Goal: Task Accomplishment & Management: Complete application form

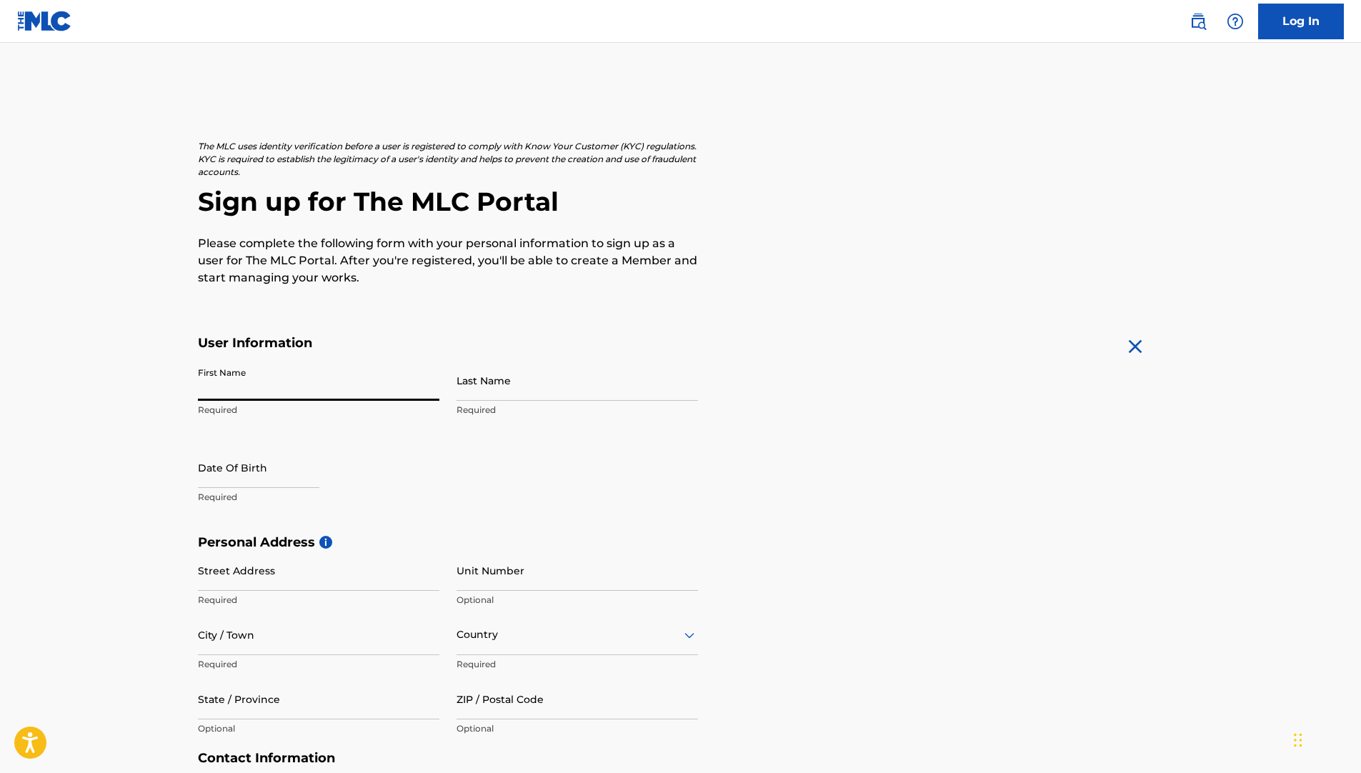
type input "[PERSON_NAME]"
type input "LARYEA"
type input "[DATE]"
type input "1600"
type input "ACCRA"
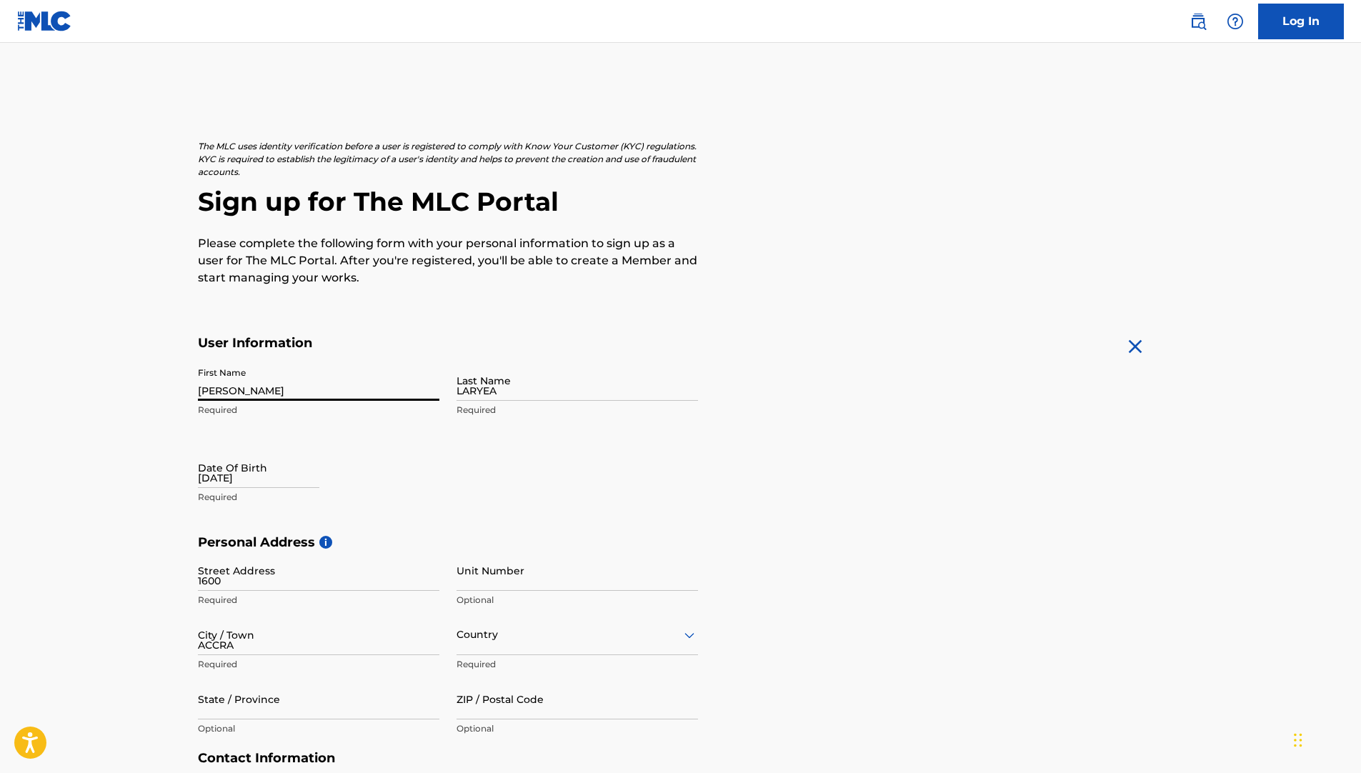
type input "[GEOGRAPHIC_DATA]"
type input "[EMAIL_ADDRESS][DOMAIN_NAME]"
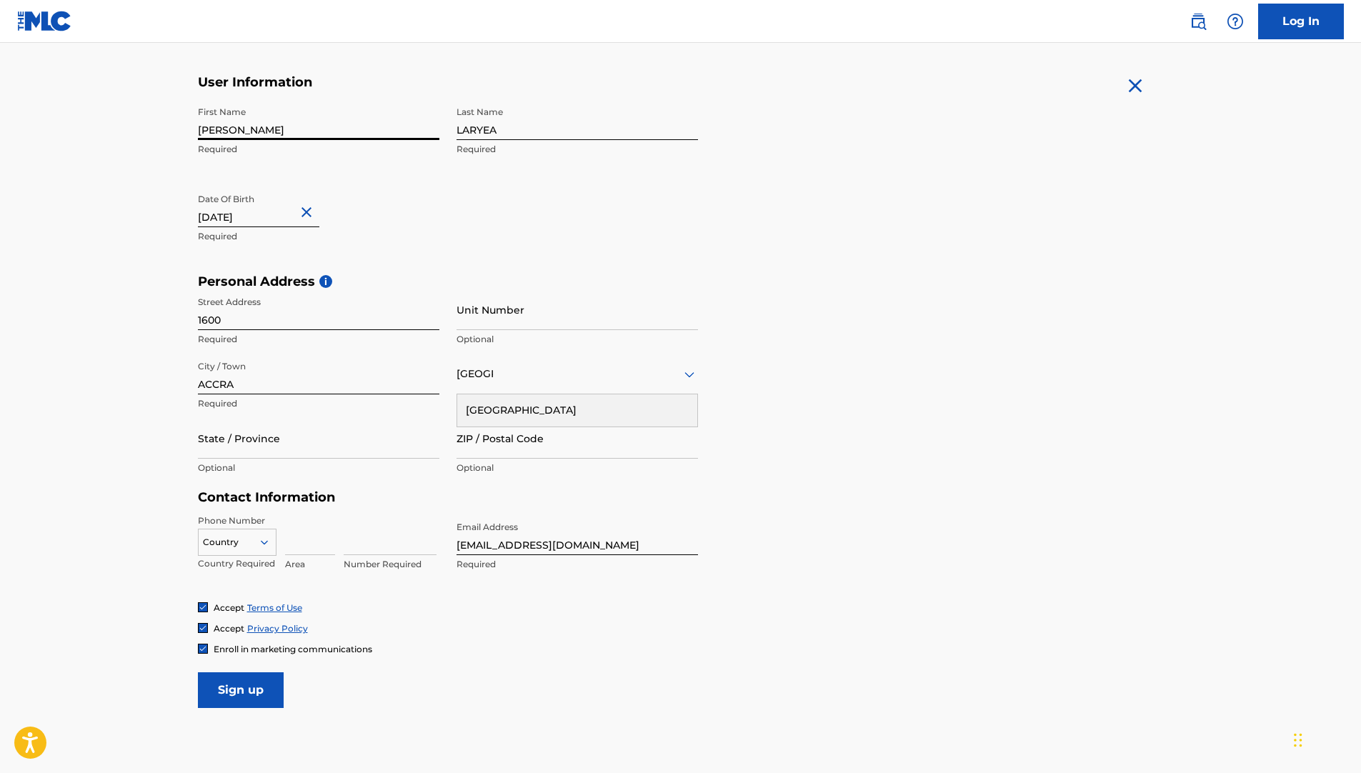
scroll to position [286, 0]
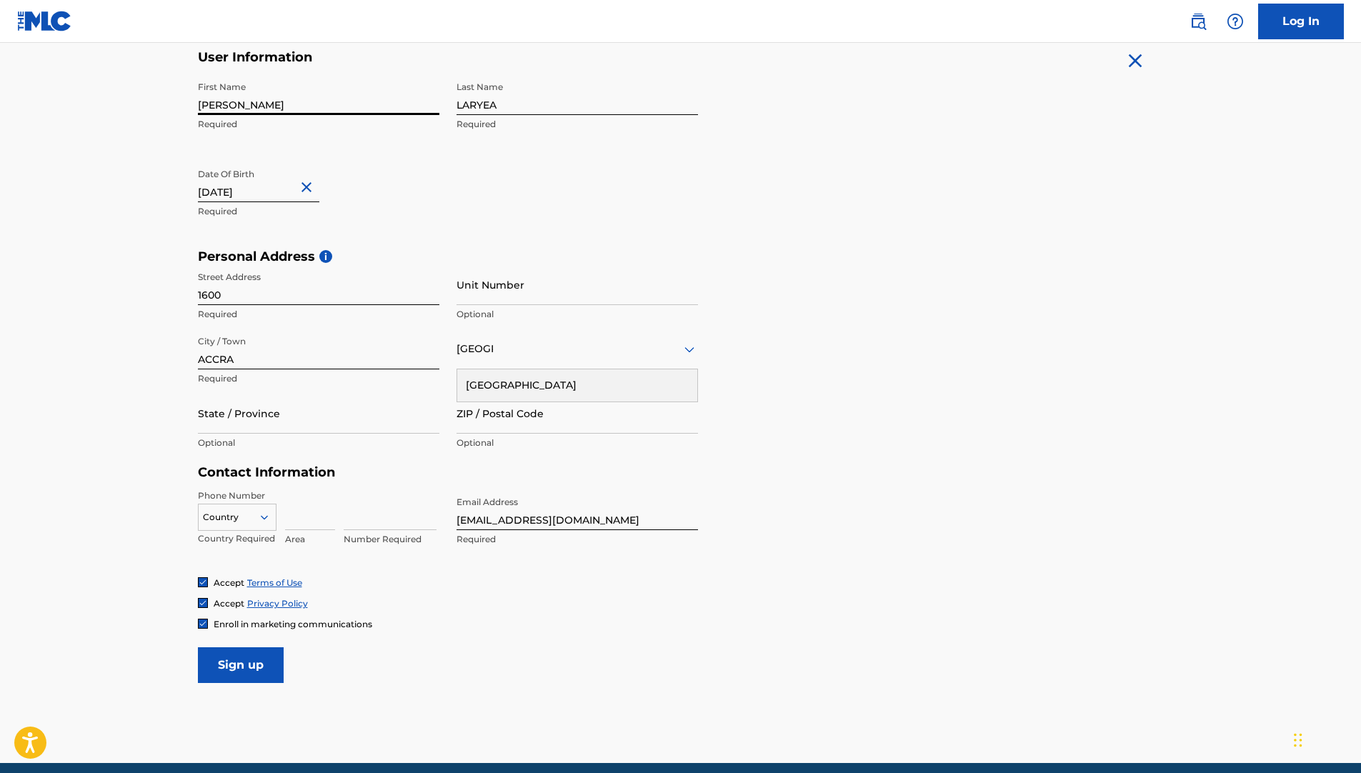
click at [264, 658] on input "Sign up" at bounding box center [241, 665] width 86 height 36
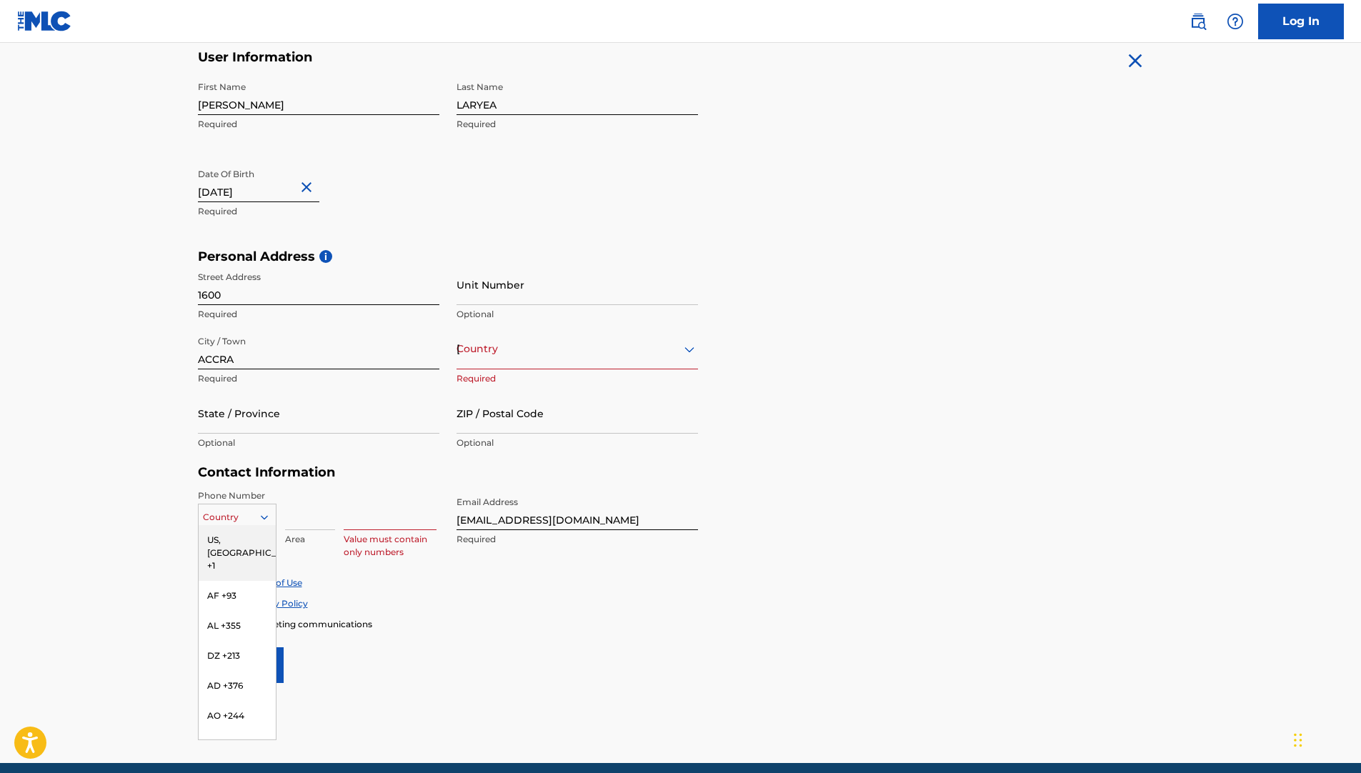
click at [247, 511] on div at bounding box center [237, 517] width 77 height 16
type input "gh"
click at [241, 539] on div "GH +233" at bounding box center [237, 540] width 77 height 30
click at [357, 532] on div "Value must contain only numbers" at bounding box center [390, 521] width 93 height 64
click at [364, 524] on input at bounding box center [390, 509] width 93 height 41
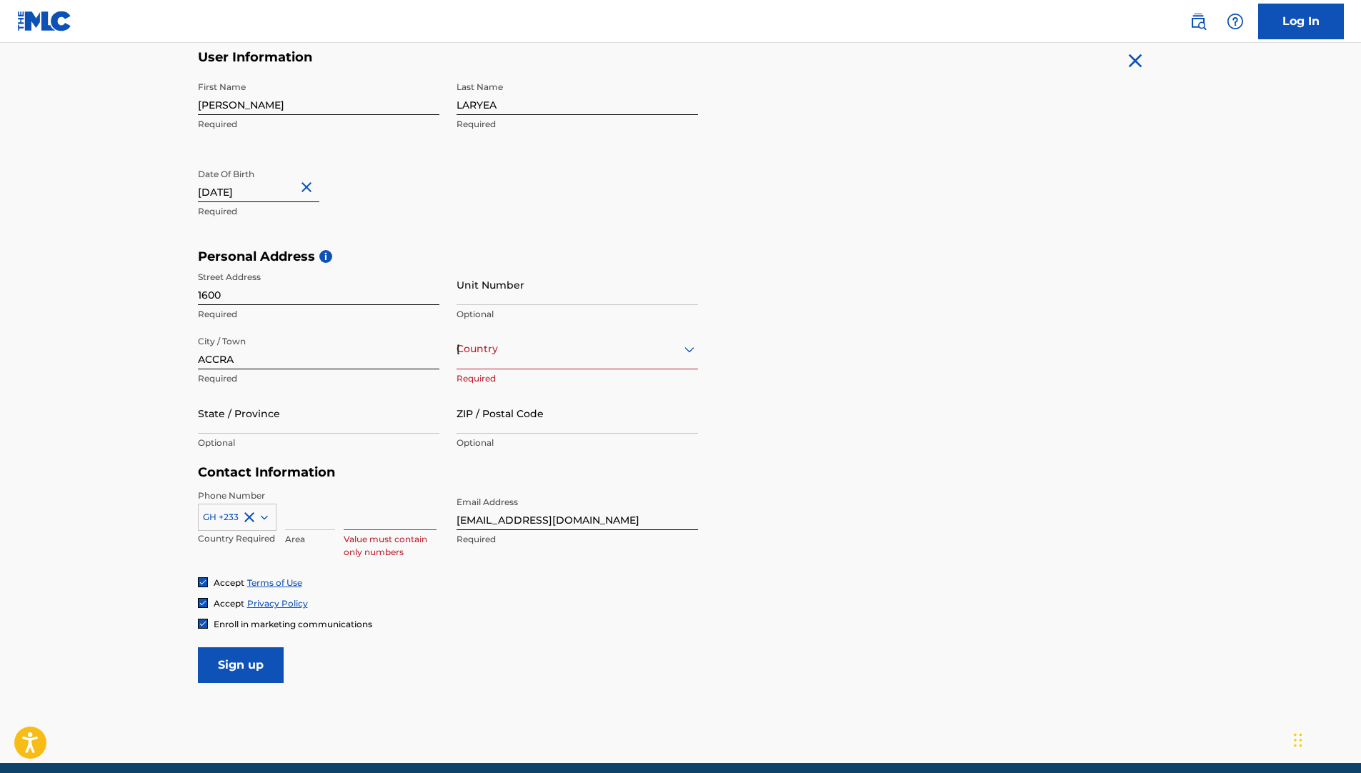
type input "1999218"
type input "[GEOGRAPHIC_DATA]"
type input "233"
type input "56"
click at [485, 603] on div "Accept Privacy Policy" at bounding box center [681, 603] width 966 height 12
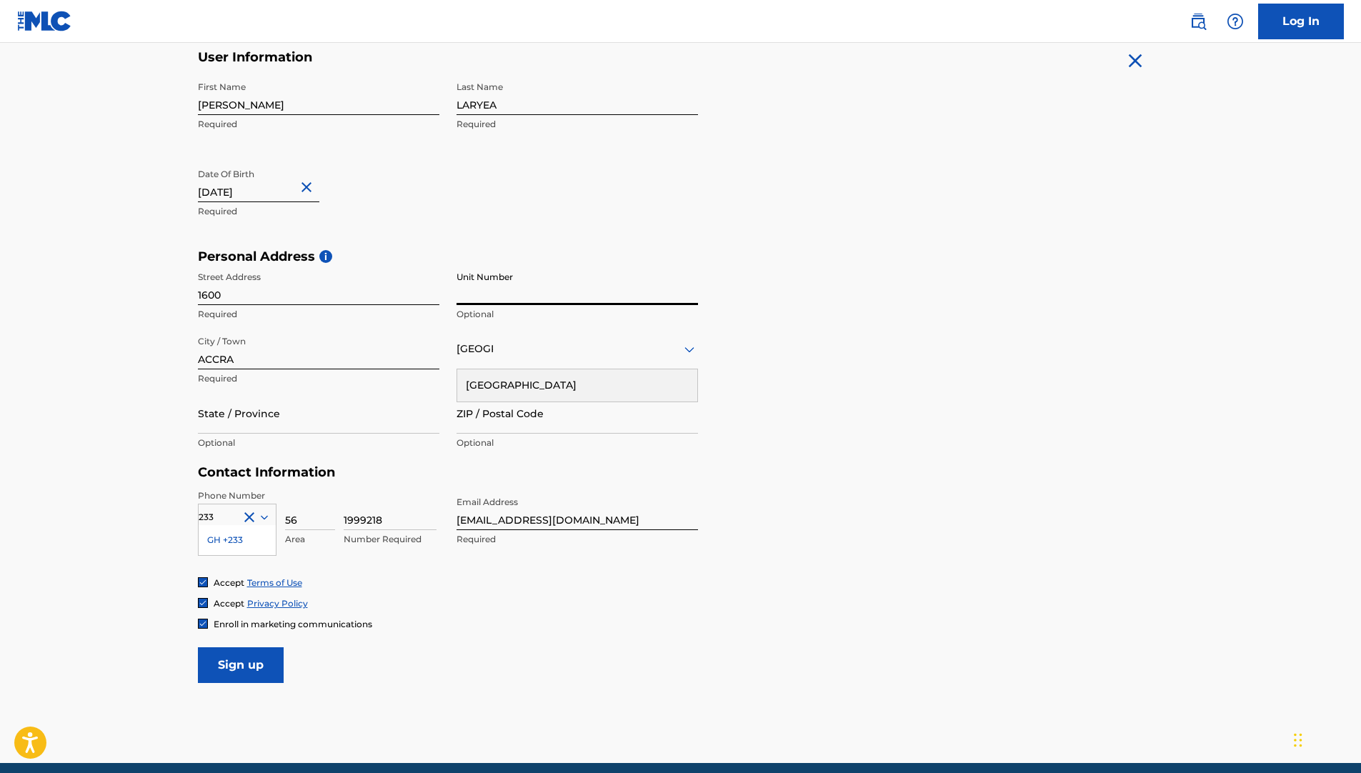
click at [491, 294] on input "Unit Number" at bounding box center [577, 284] width 241 height 41
click at [268, 674] on input "Sign up" at bounding box center [241, 665] width 86 height 36
click at [264, 658] on input "Sign up" at bounding box center [241, 665] width 86 height 36
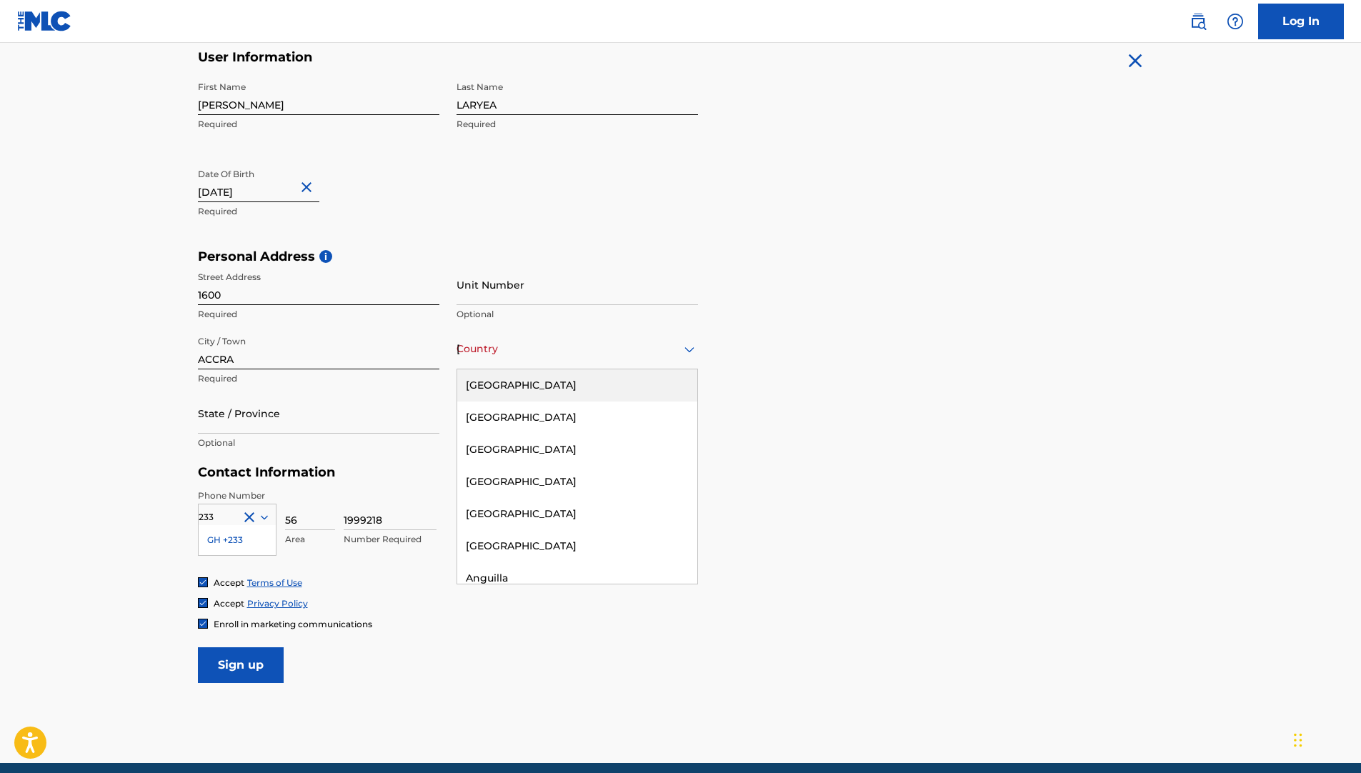
click at [504, 348] on div "[GEOGRAPHIC_DATA]" at bounding box center [577, 349] width 241 height 18
type input "gh"
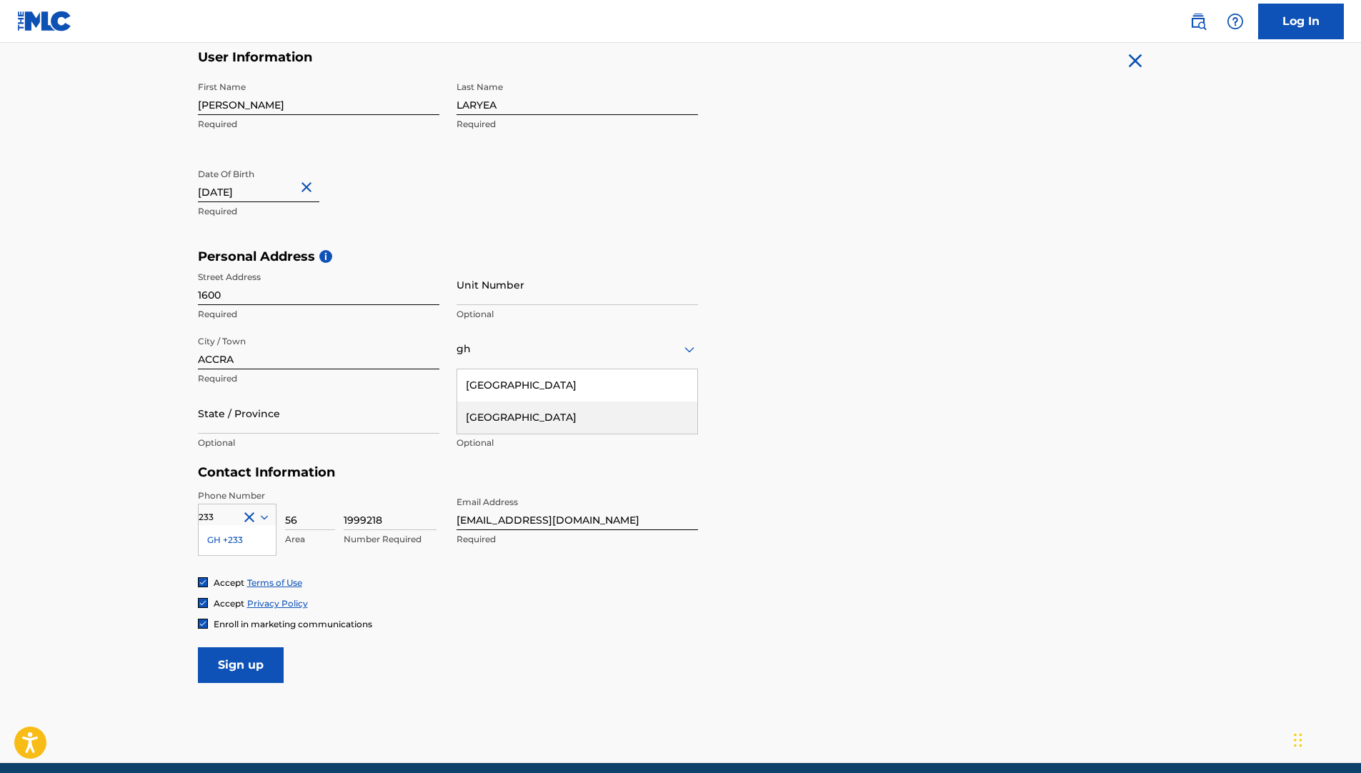
click at [482, 416] on div "[GEOGRAPHIC_DATA]" at bounding box center [577, 418] width 240 height 32
click at [429, 667] on form "User Information First Name [PERSON_NAME] Required Last Name [PERSON_NAME] Requ…" at bounding box center [681, 366] width 966 height 634
click at [239, 674] on input "Sign up" at bounding box center [241, 665] width 86 height 36
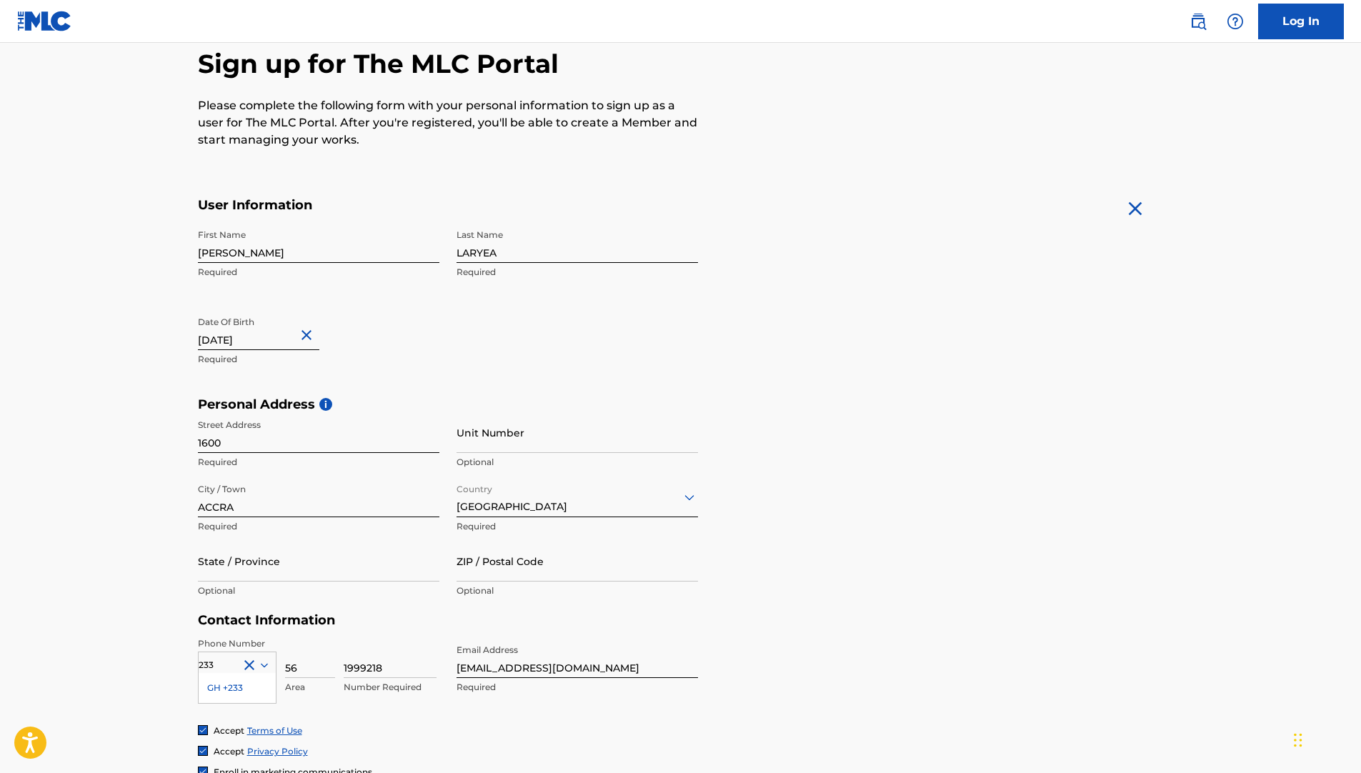
scroll to position [71, 0]
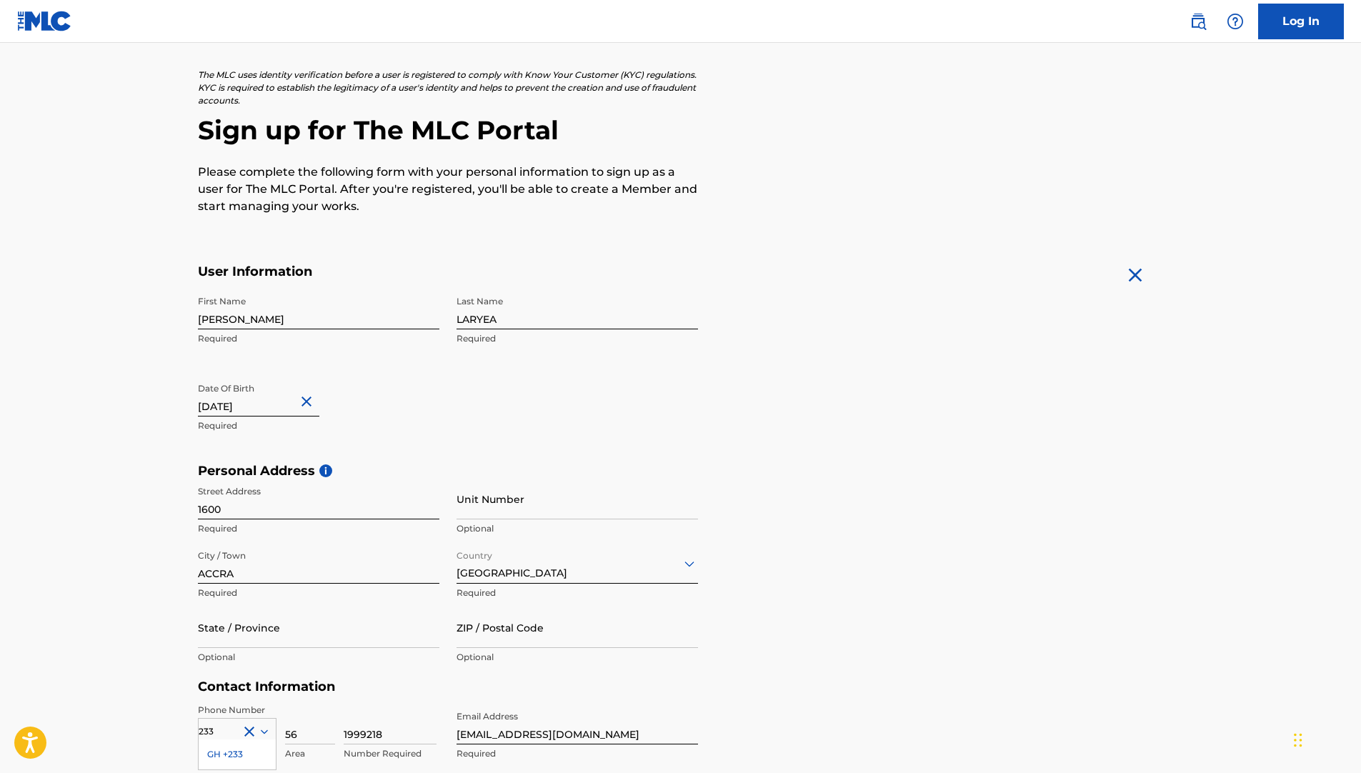
click at [1131, 274] on img at bounding box center [1135, 275] width 23 height 23
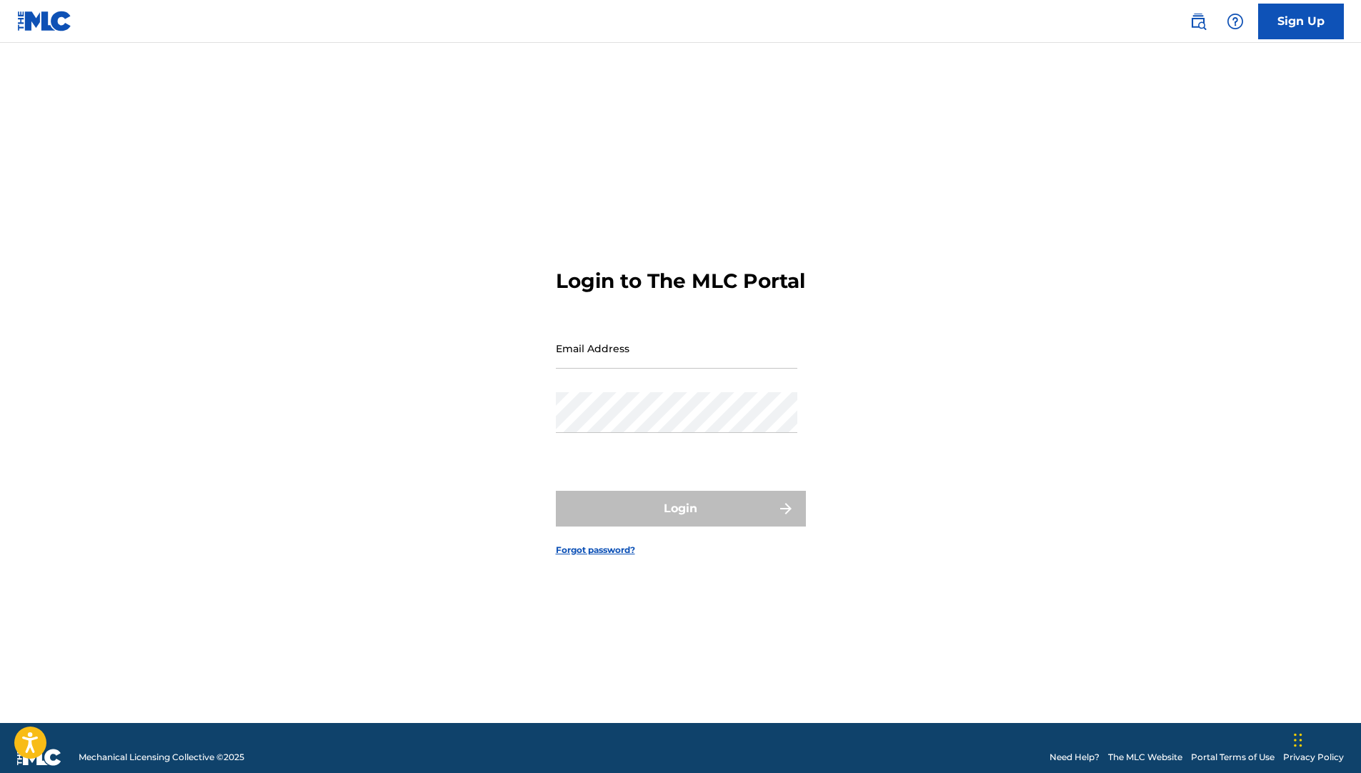
type input "[EMAIL_ADDRESS][DOMAIN_NAME]"
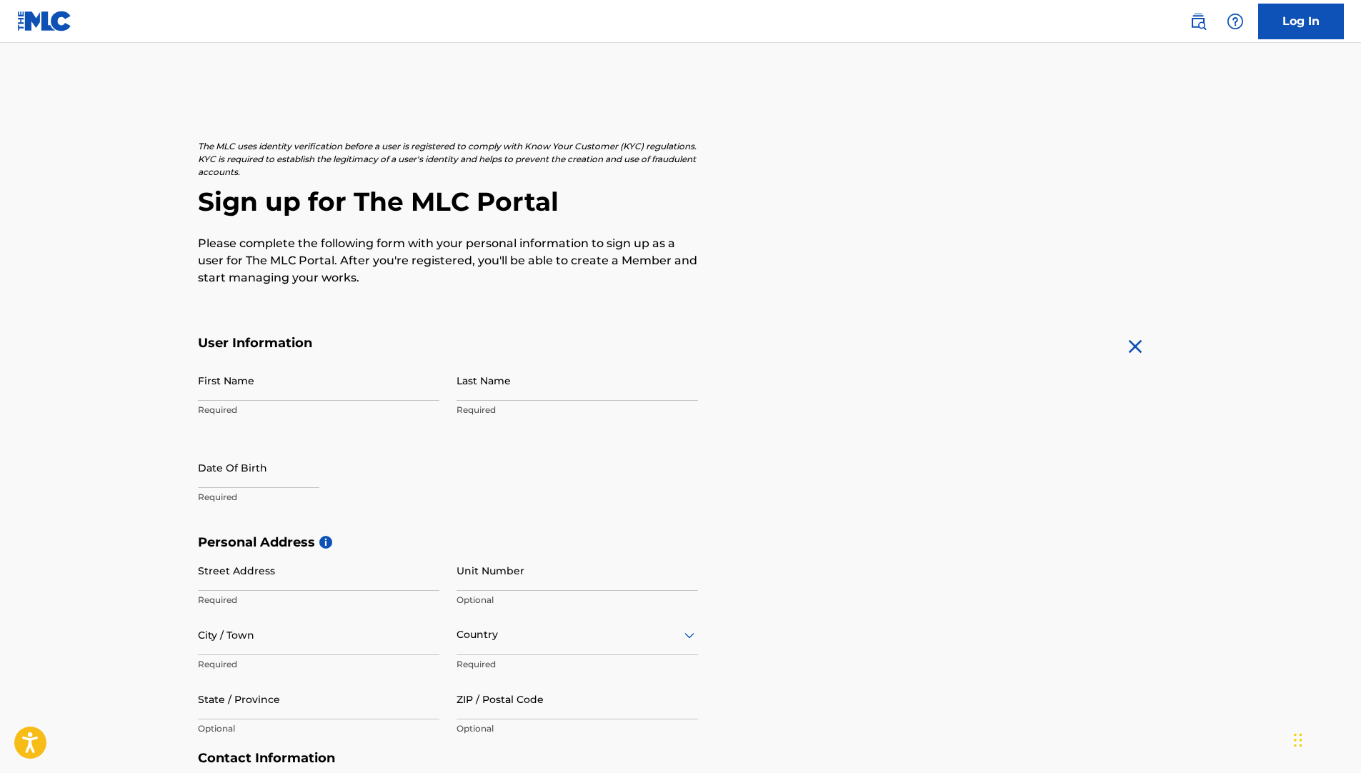
scroll to position [71, 0]
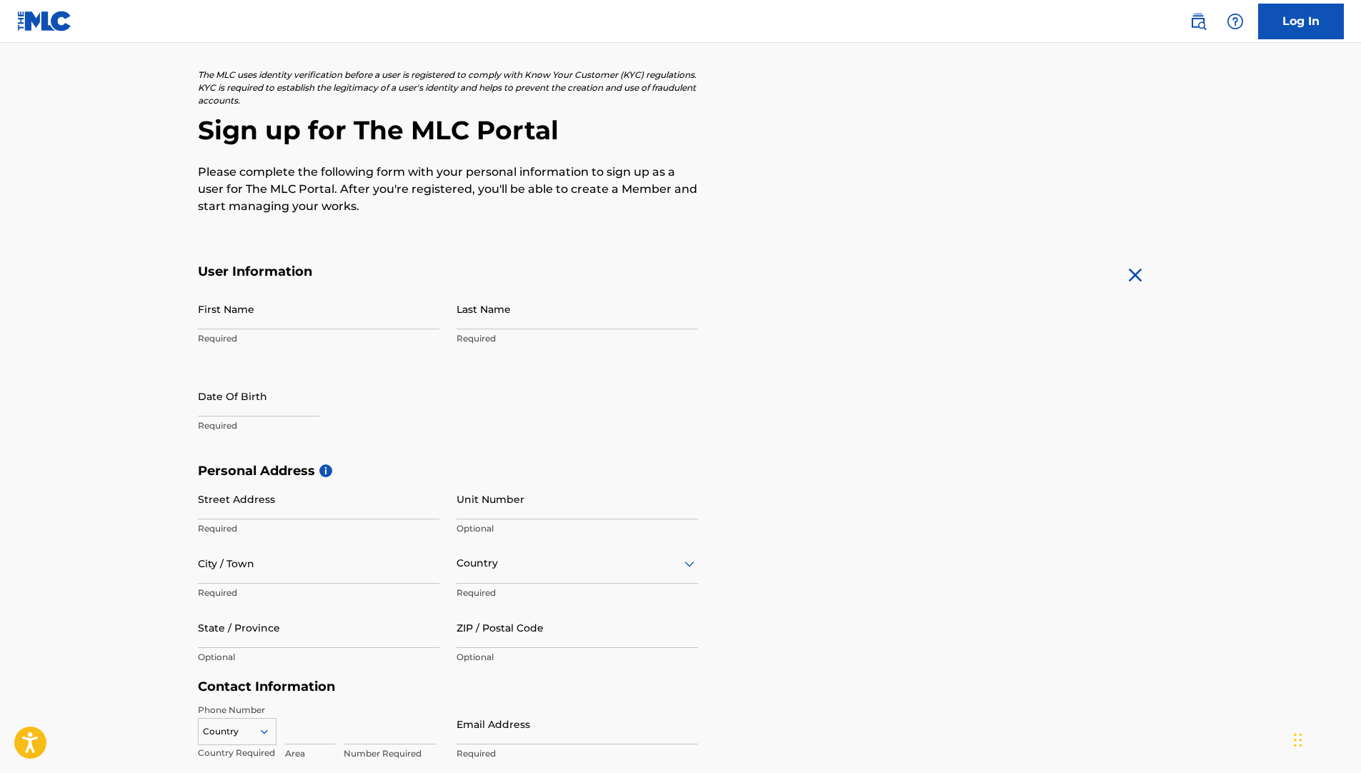
scroll to position [19, 0]
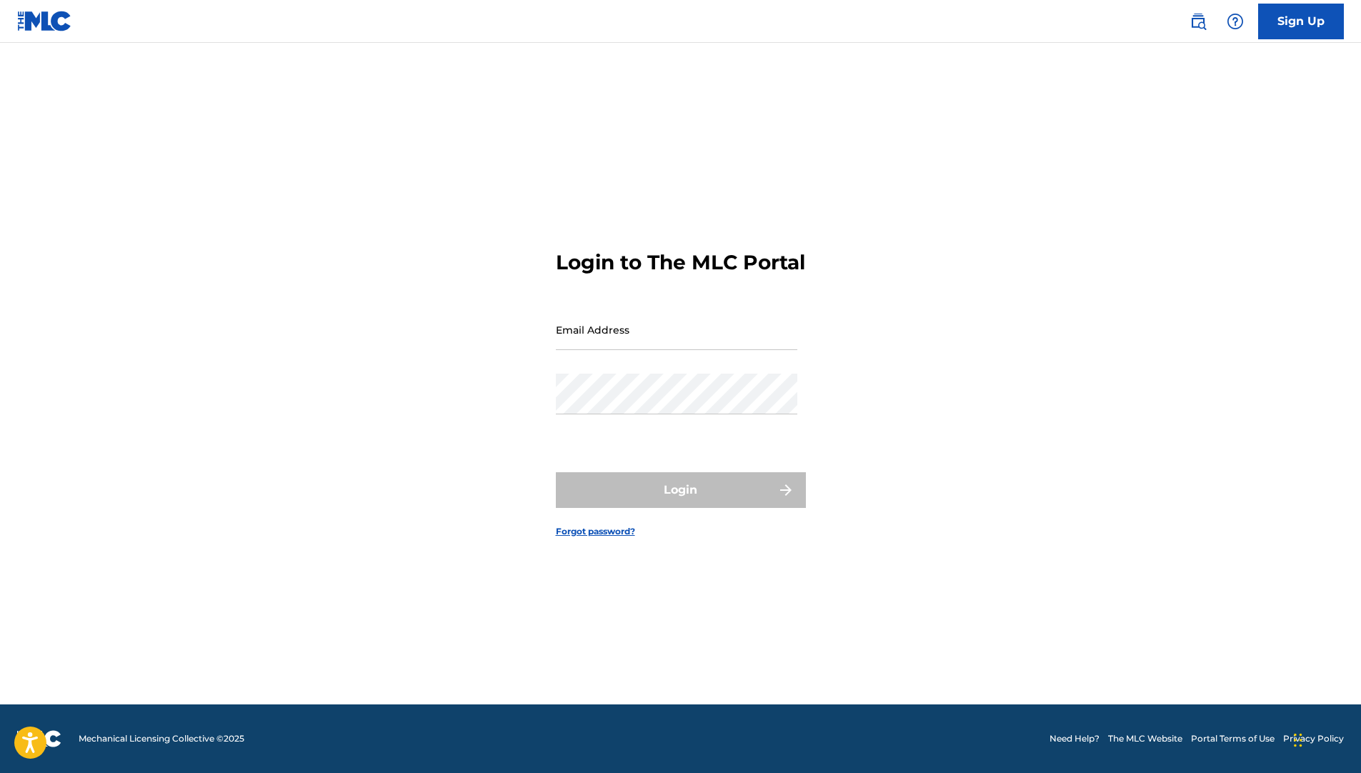
type input "[EMAIL_ADDRESS][DOMAIN_NAME]"
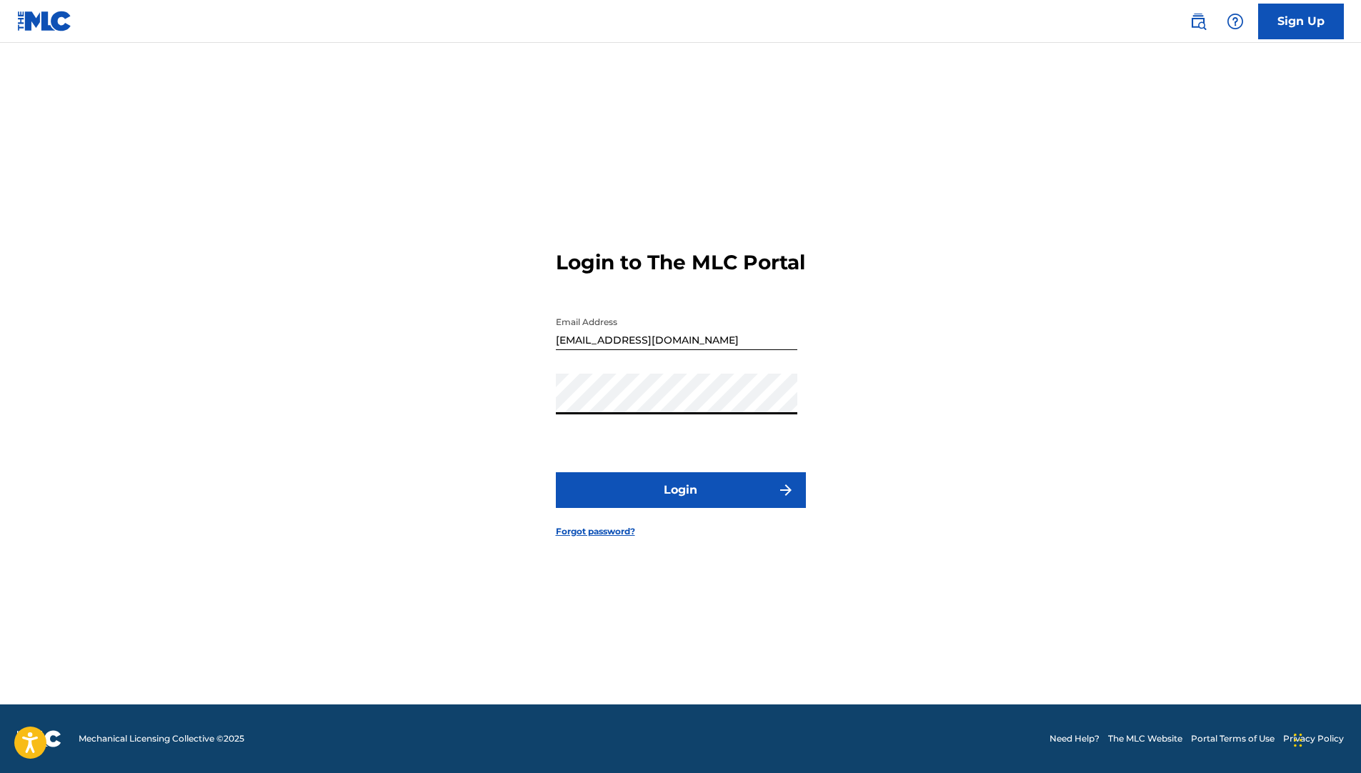
click at [477, 394] on div "Login to The MLC Portal Email Address [EMAIL_ADDRESS][DOMAIN_NAME] Password Log…" at bounding box center [681, 382] width 1000 height 644
click at [450, 404] on div "Login to The MLC Portal Email Address [EMAIL_ADDRESS][DOMAIN_NAME] Password Log…" at bounding box center [681, 382] width 1000 height 644
click at [599, 538] on link "Forgot password?" at bounding box center [595, 531] width 79 height 13
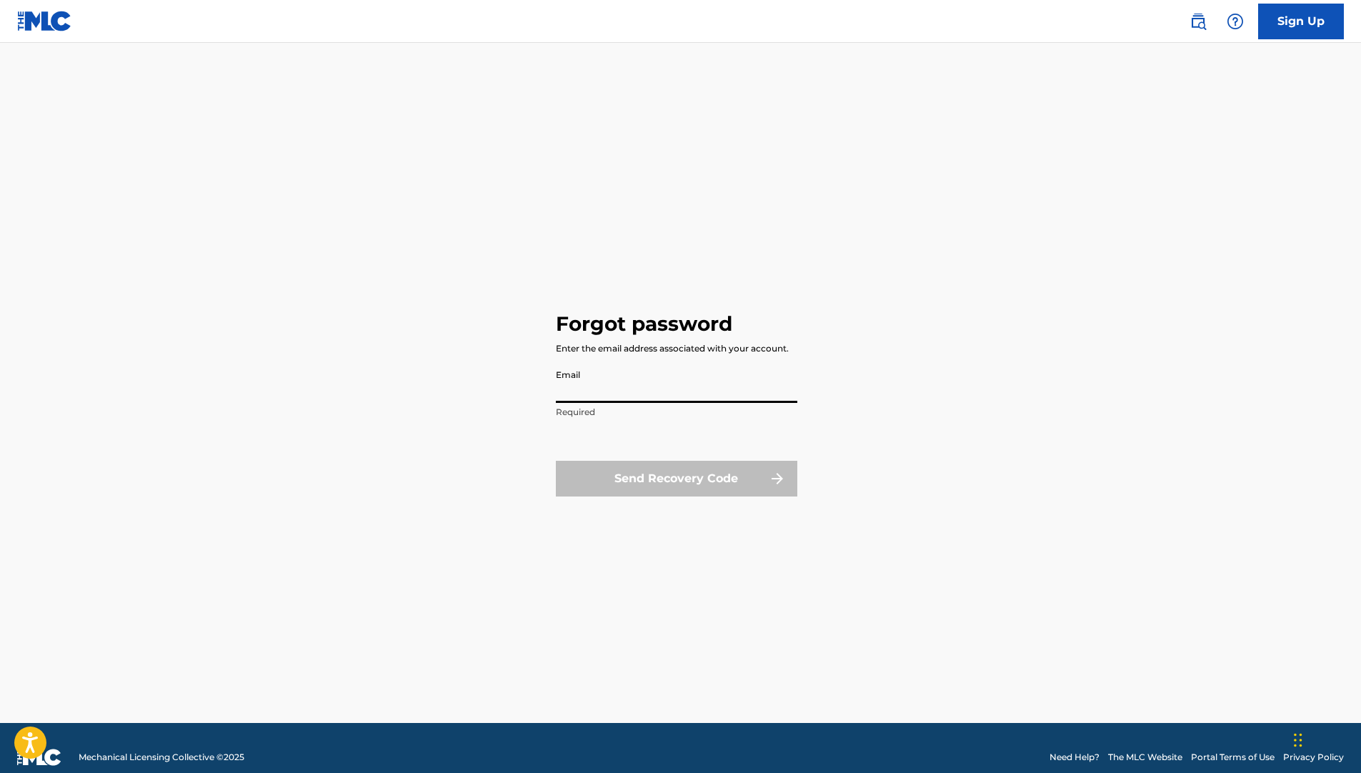
drag, startPoint x: 624, startPoint y: 374, endPoint x: 622, endPoint y: 397, distance: 23.7
click at [624, 374] on input "Email" at bounding box center [676, 382] width 241 height 41
type input "[EMAIL_ADDRESS][DOMAIN_NAME]"
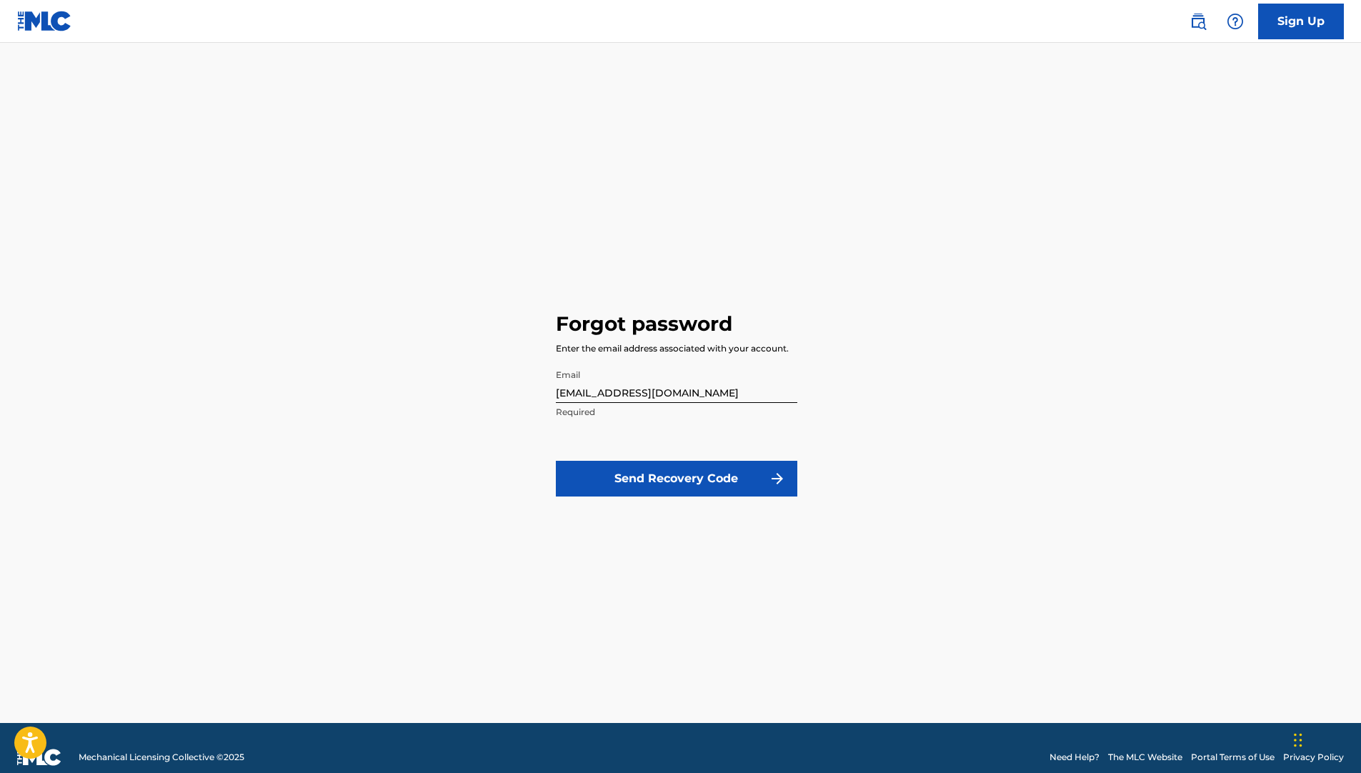
click at [624, 461] on button "Send Recovery Code" at bounding box center [676, 479] width 241 height 36
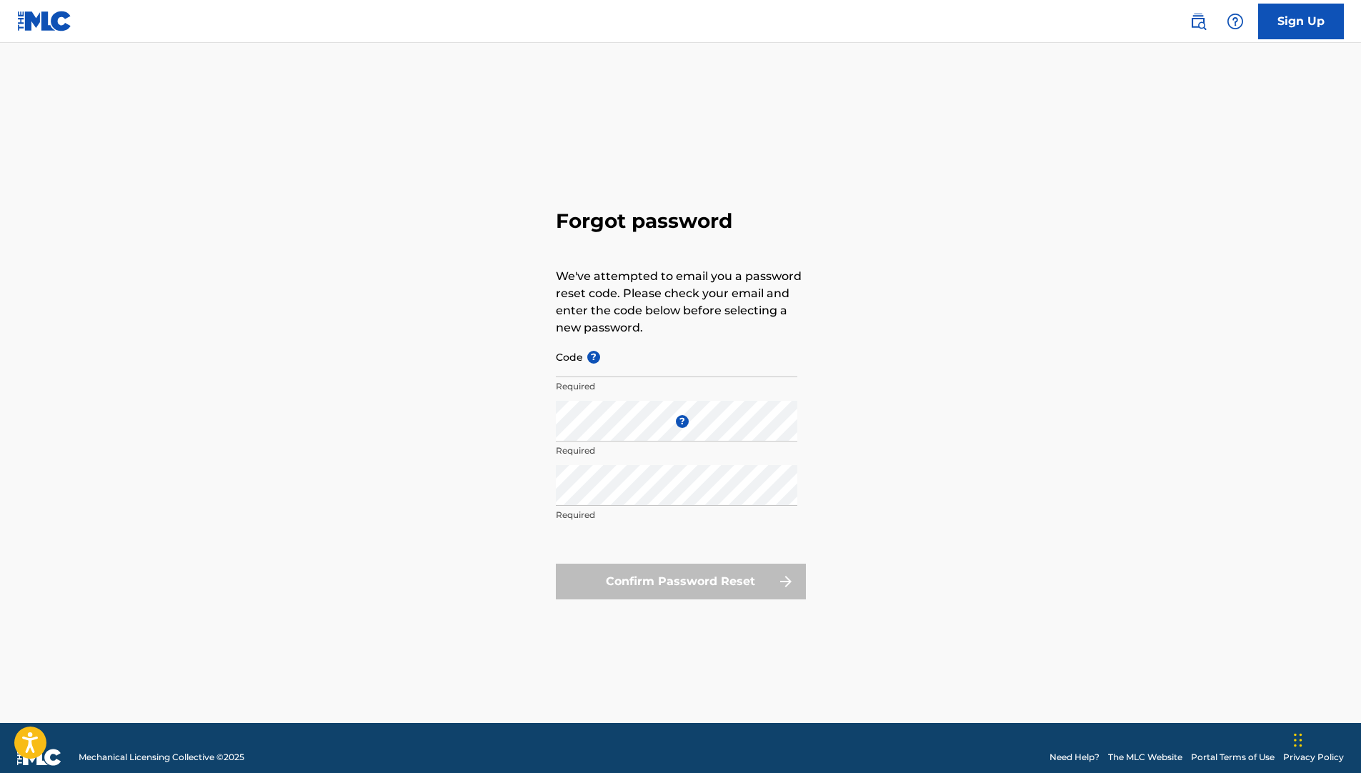
type input "[EMAIL_ADDRESS][DOMAIN_NAME]"
click at [882, 406] on div "Forgot password We've attempted to email you a password reset code. Please chec…" at bounding box center [681, 401] width 1000 height 644
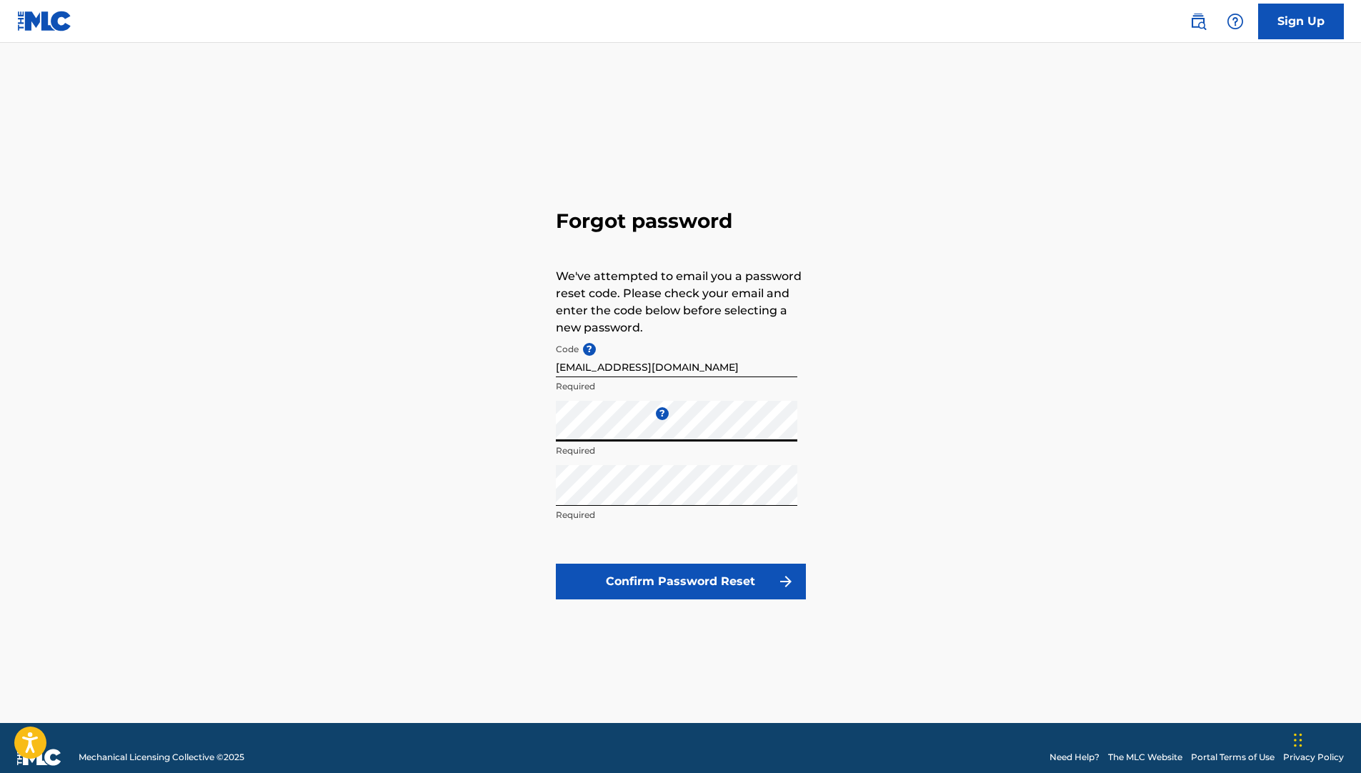
click at [796, 385] on p "Required" at bounding box center [676, 386] width 241 height 13
click at [646, 577] on button "Confirm Password Reset" at bounding box center [681, 582] width 250 height 36
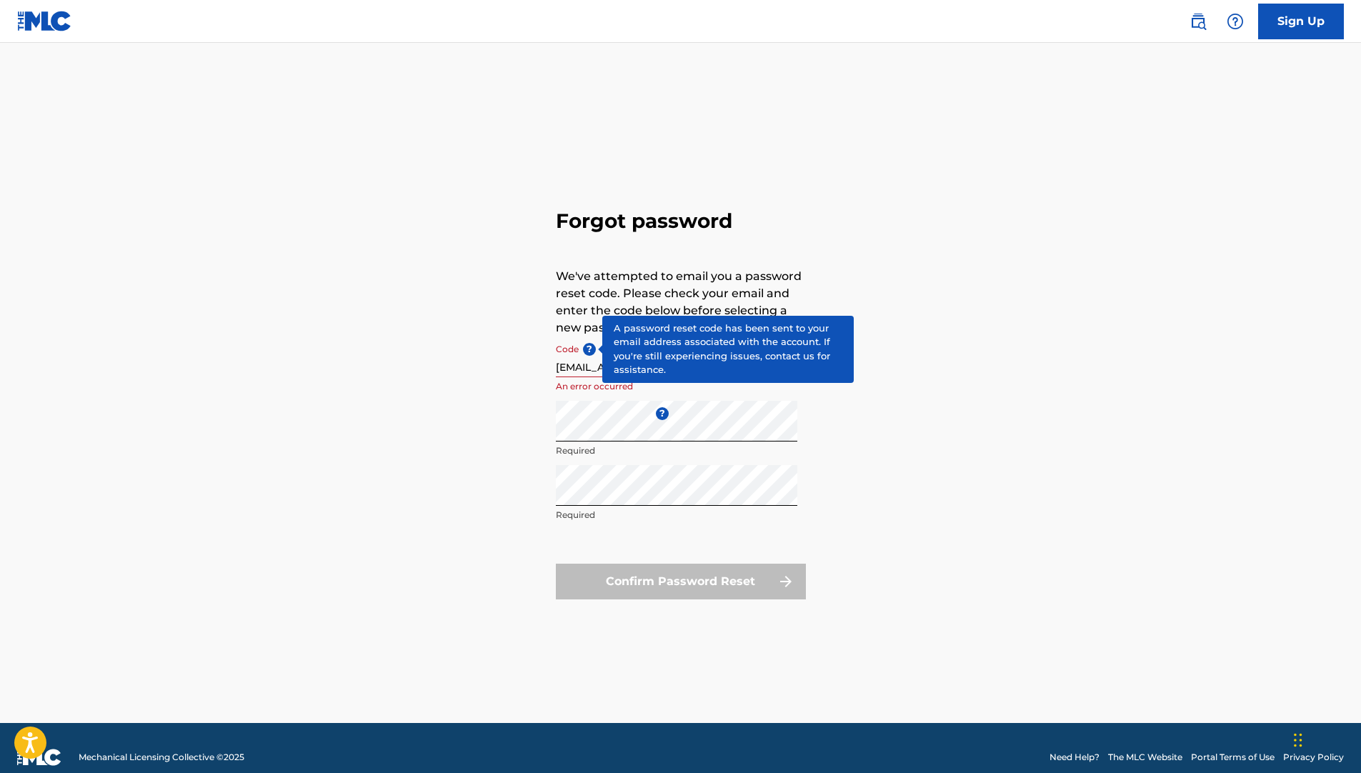
click at [586, 347] on span "?" at bounding box center [589, 349] width 13 height 13
click at [586, 347] on input "[EMAIL_ADDRESS][DOMAIN_NAME]" at bounding box center [676, 357] width 241 height 41
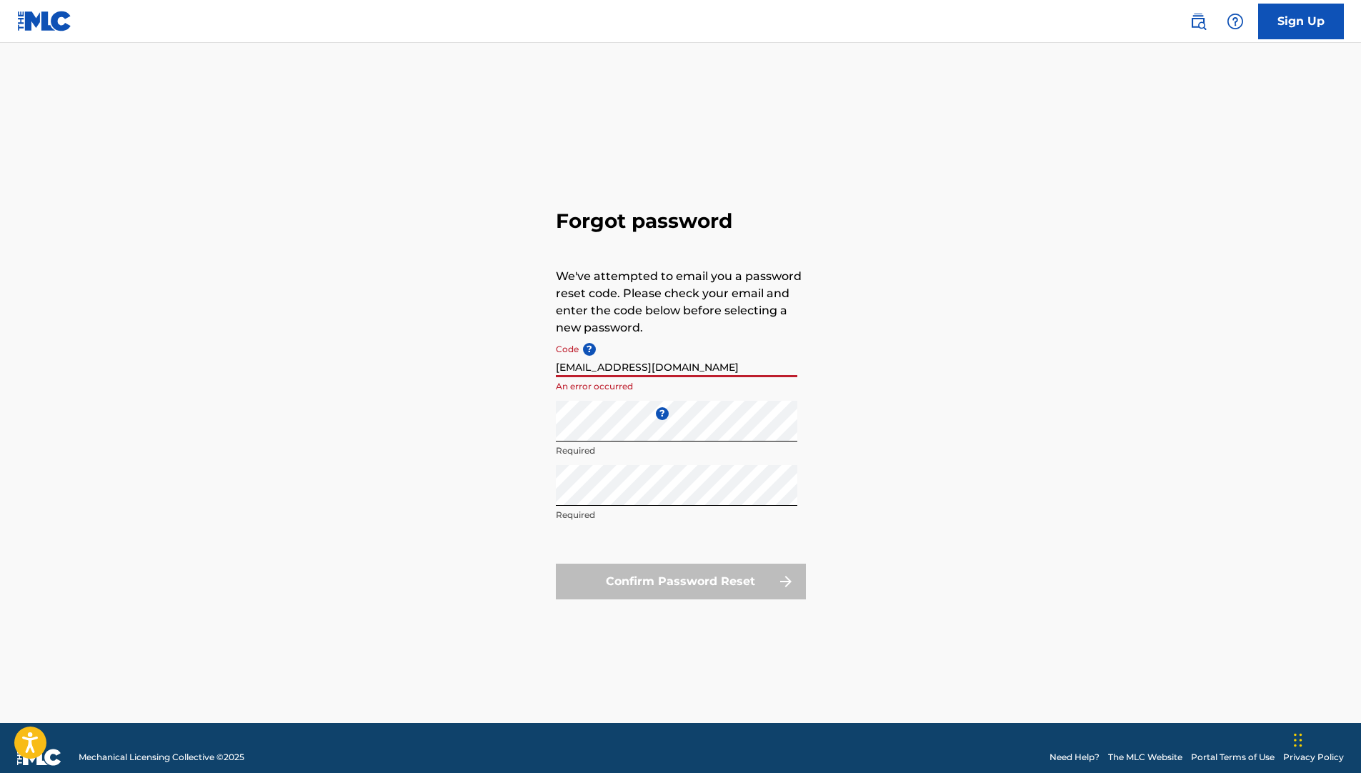
click at [576, 392] on p "An error occurred" at bounding box center [676, 386] width 241 height 13
click at [910, 367] on div "Forgot password We've attempted to email you a password reset code. Please chec…" at bounding box center [681, 401] width 1000 height 644
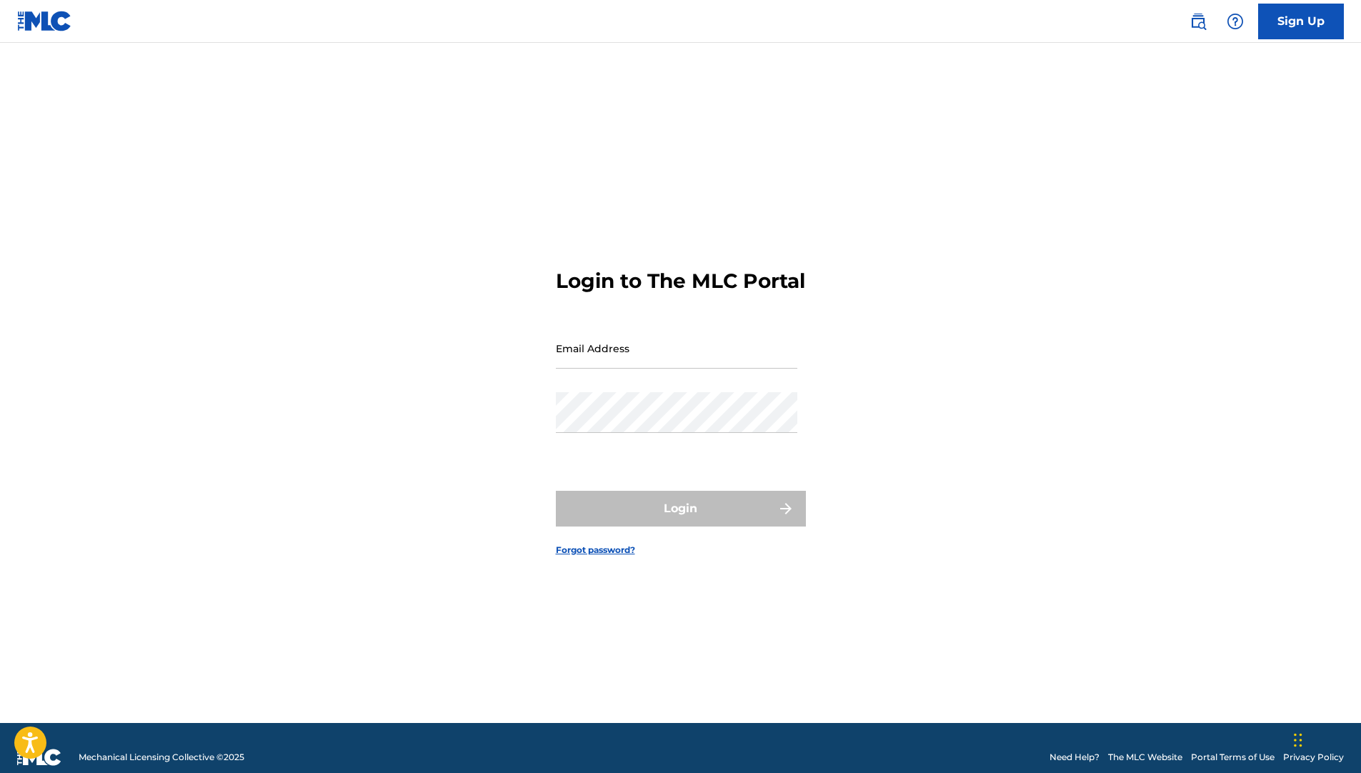
scroll to position [19, 0]
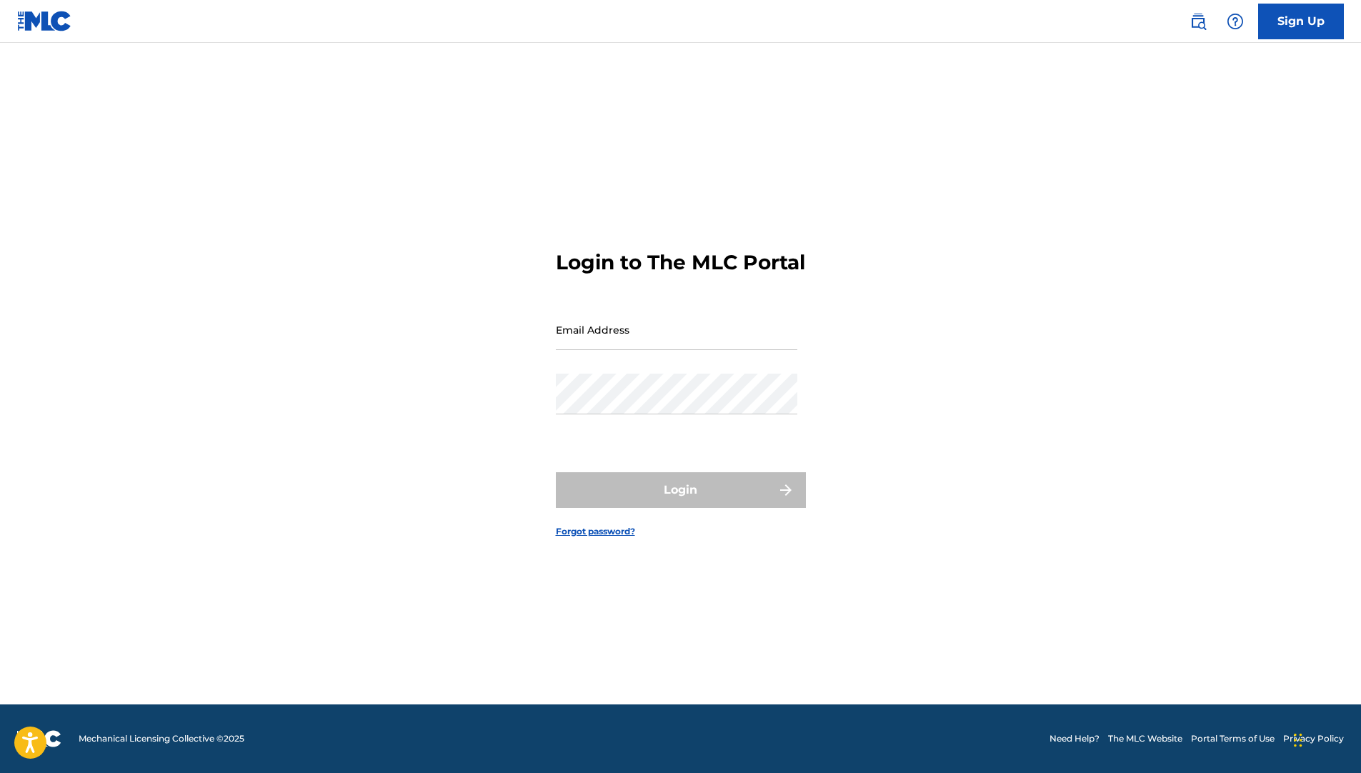
type input "[EMAIL_ADDRESS][DOMAIN_NAME]"
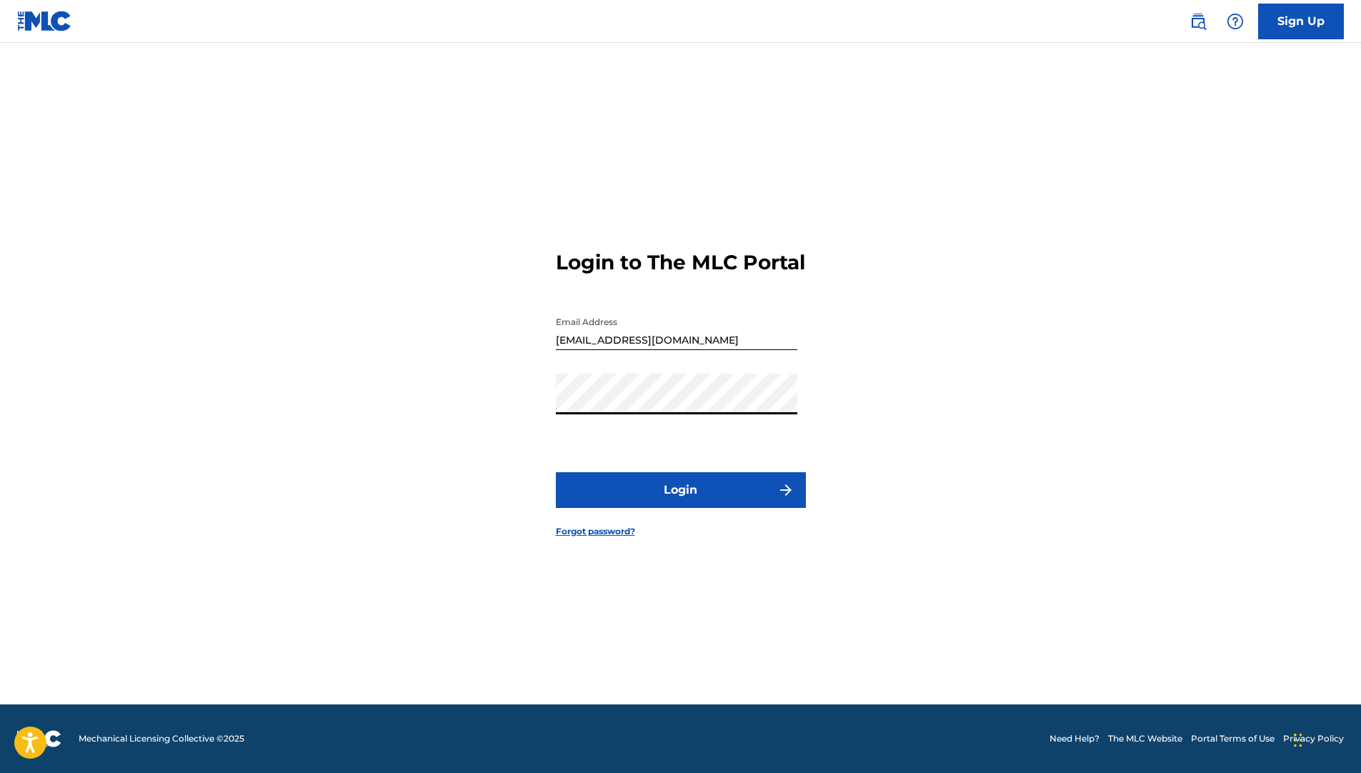
click at [459, 408] on div "Login to The MLC Portal Email Address [EMAIL_ADDRESS][DOMAIN_NAME] Password Log…" at bounding box center [681, 382] width 1000 height 644
click at [713, 506] on button "Login" at bounding box center [681, 490] width 250 height 36
click at [582, 538] on link "Forgot password?" at bounding box center [595, 531] width 79 height 13
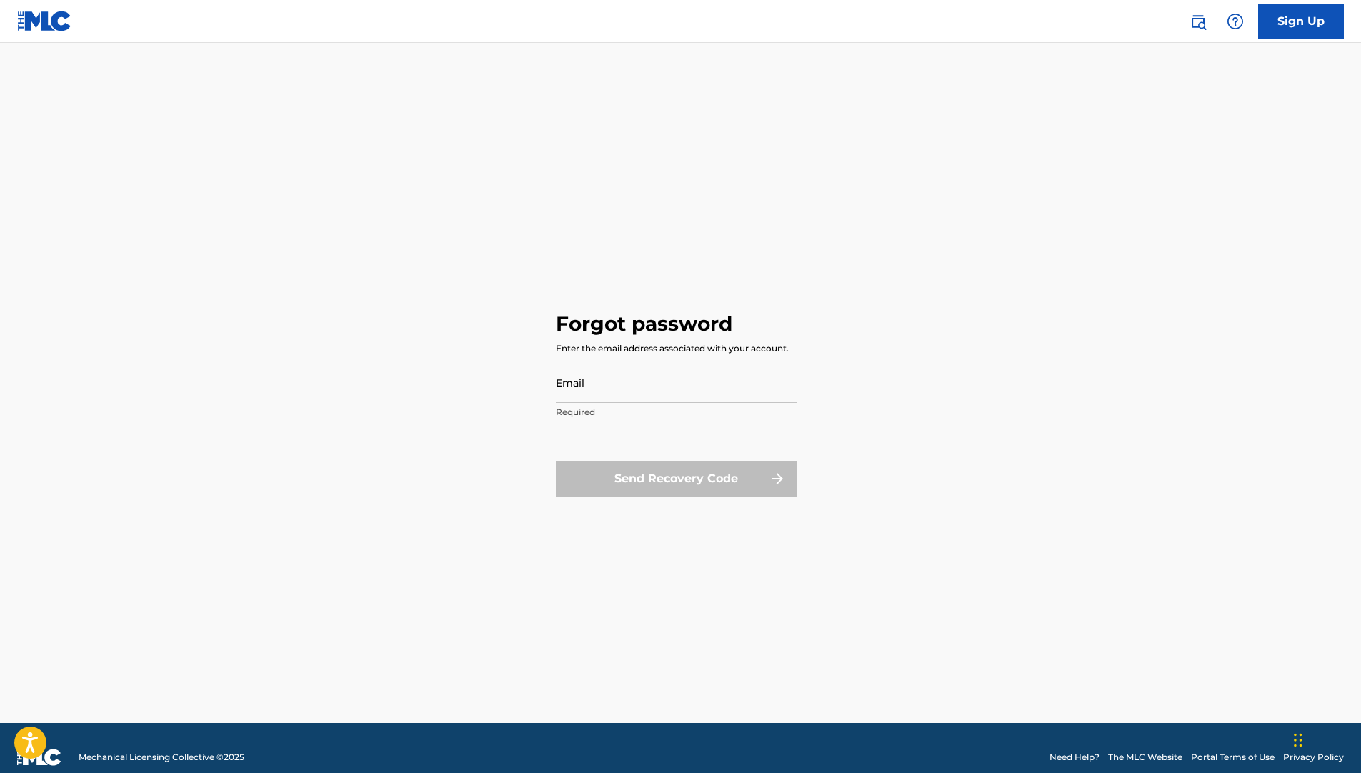
click at [594, 387] on input "Email" at bounding box center [676, 382] width 241 height 41
type input "[EMAIL_ADDRESS][DOMAIN_NAME]"
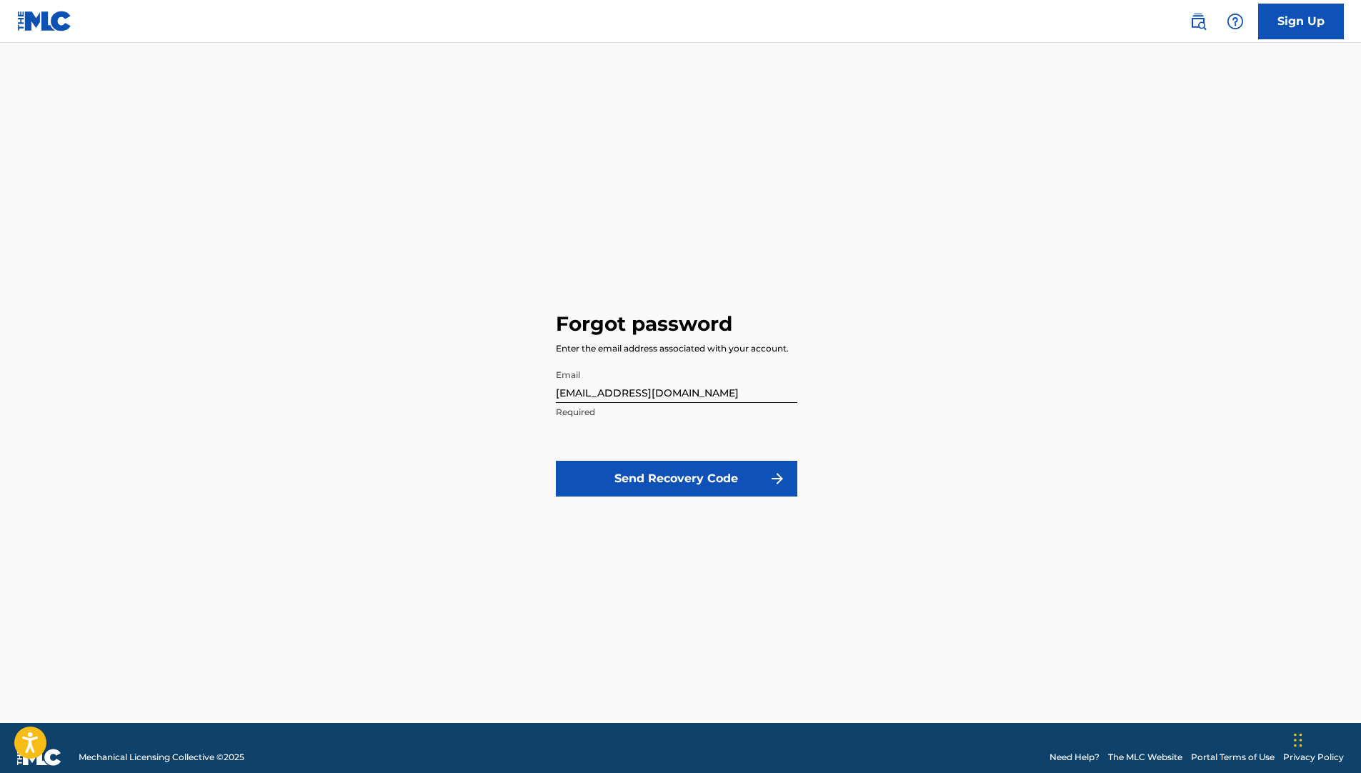
click at [624, 475] on button "Send Recovery Code" at bounding box center [676, 479] width 241 height 36
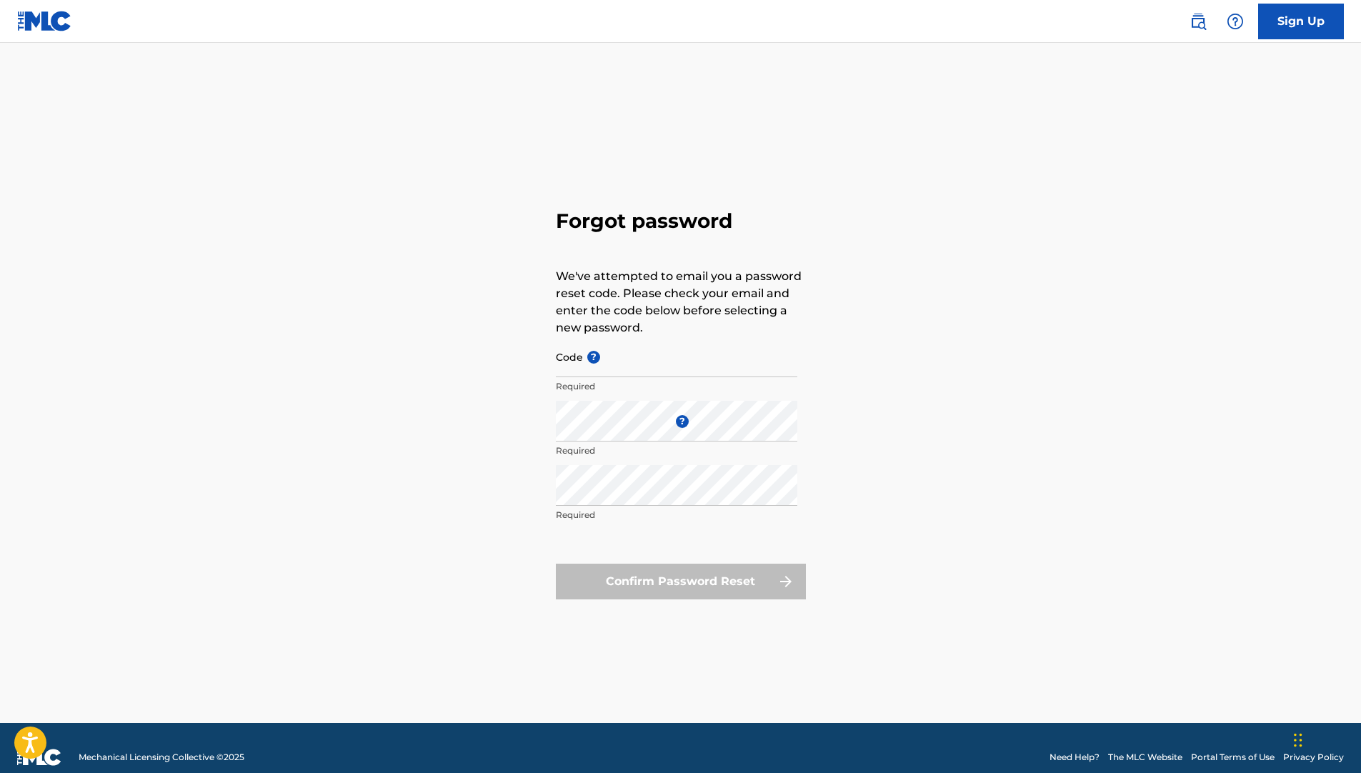
type input "[EMAIL_ADDRESS][DOMAIN_NAME]"
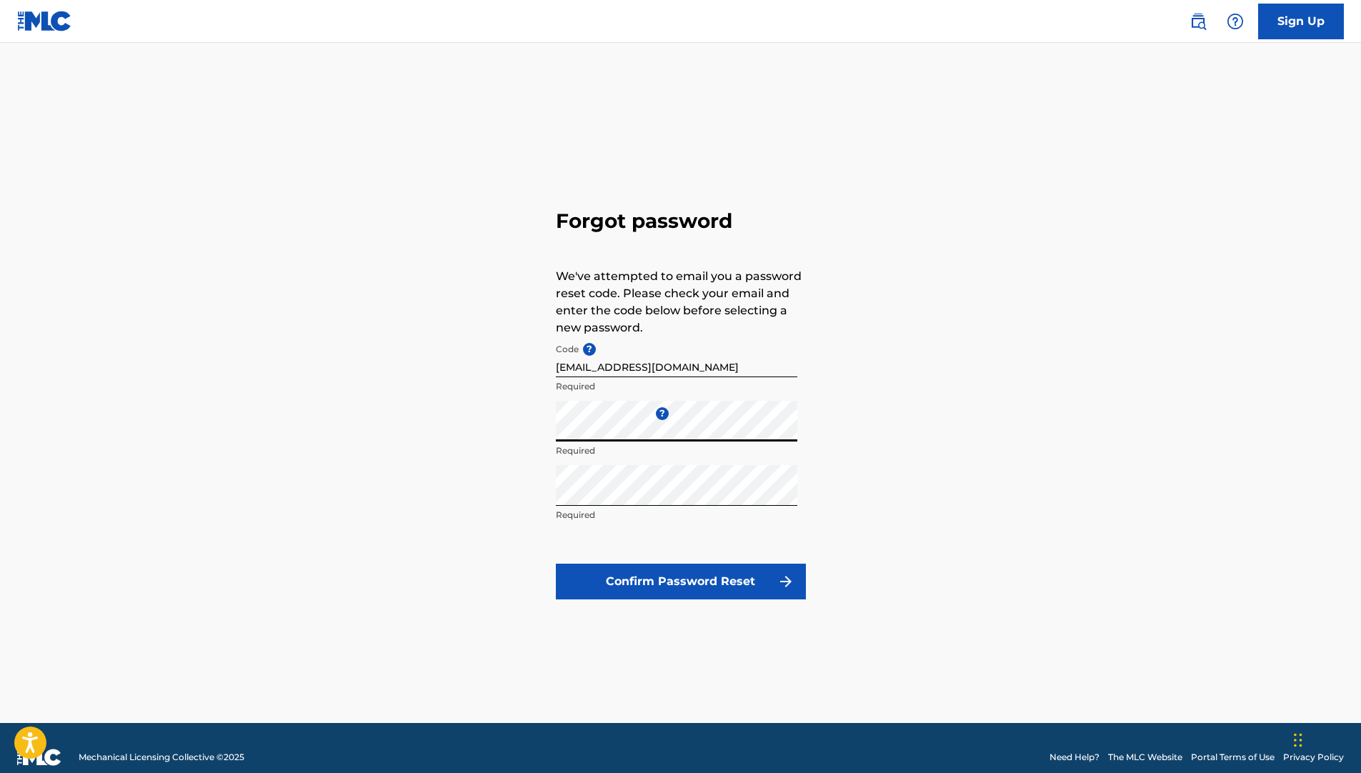
click at [526, 429] on div "Forgot password We've attempted to email you a password reset code. Please chec…" at bounding box center [681, 401] width 1000 height 644
click at [874, 389] on div "Forgot password We've attempted to email you a password reset code. Please chec…" at bounding box center [681, 401] width 1000 height 644
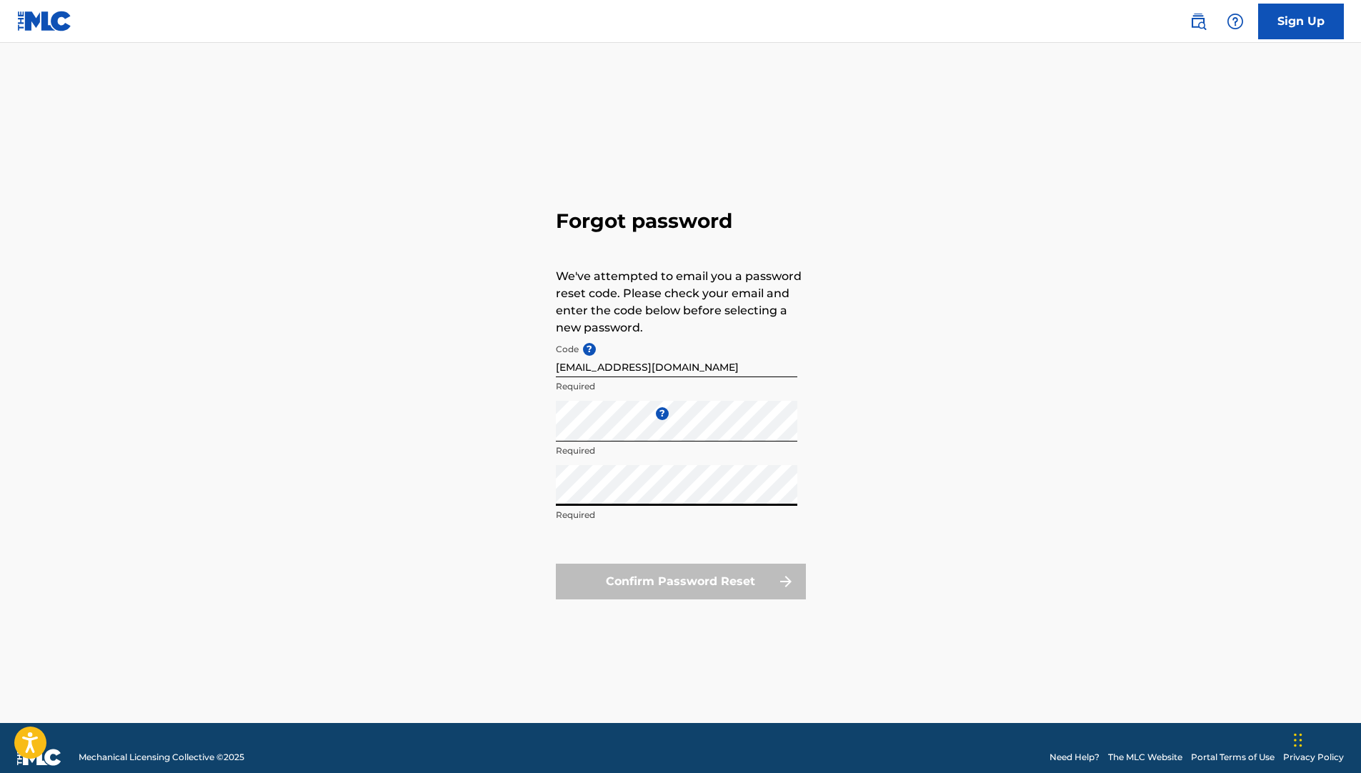
click at [489, 485] on div "Forgot password We've attempted to email you a password reset code. Please chec…" at bounding box center [681, 401] width 1000 height 644
click at [477, 419] on div "Forgot password We've attempted to email you a password reset code. Please chec…" at bounding box center [681, 401] width 1000 height 644
click at [788, 394] on div "Code ? [EMAIL_ADDRESS][DOMAIN_NAME] Required" at bounding box center [676, 369] width 241 height 64
drag, startPoint x: 1060, startPoint y: 442, endPoint x: 1042, endPoint y: 429, distance: 22.4
click at [1064, 442] on div "Forgot password We've attempted to email you a password reset code. Please chec…" at bounding box center [681, 401] width 1000 height 644
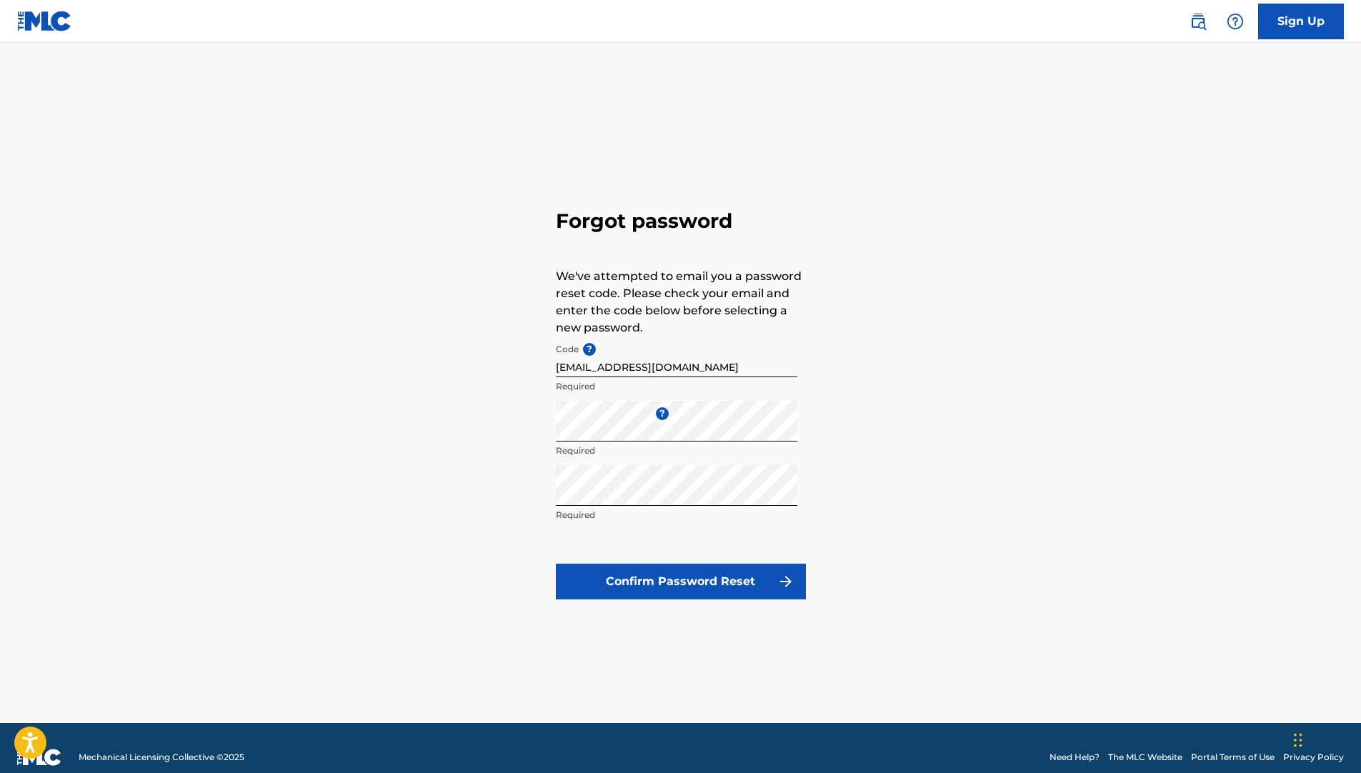
click at [698, 577] on button "Confirm Password Reset" at bounding box center [681, 582] width 250 height 36
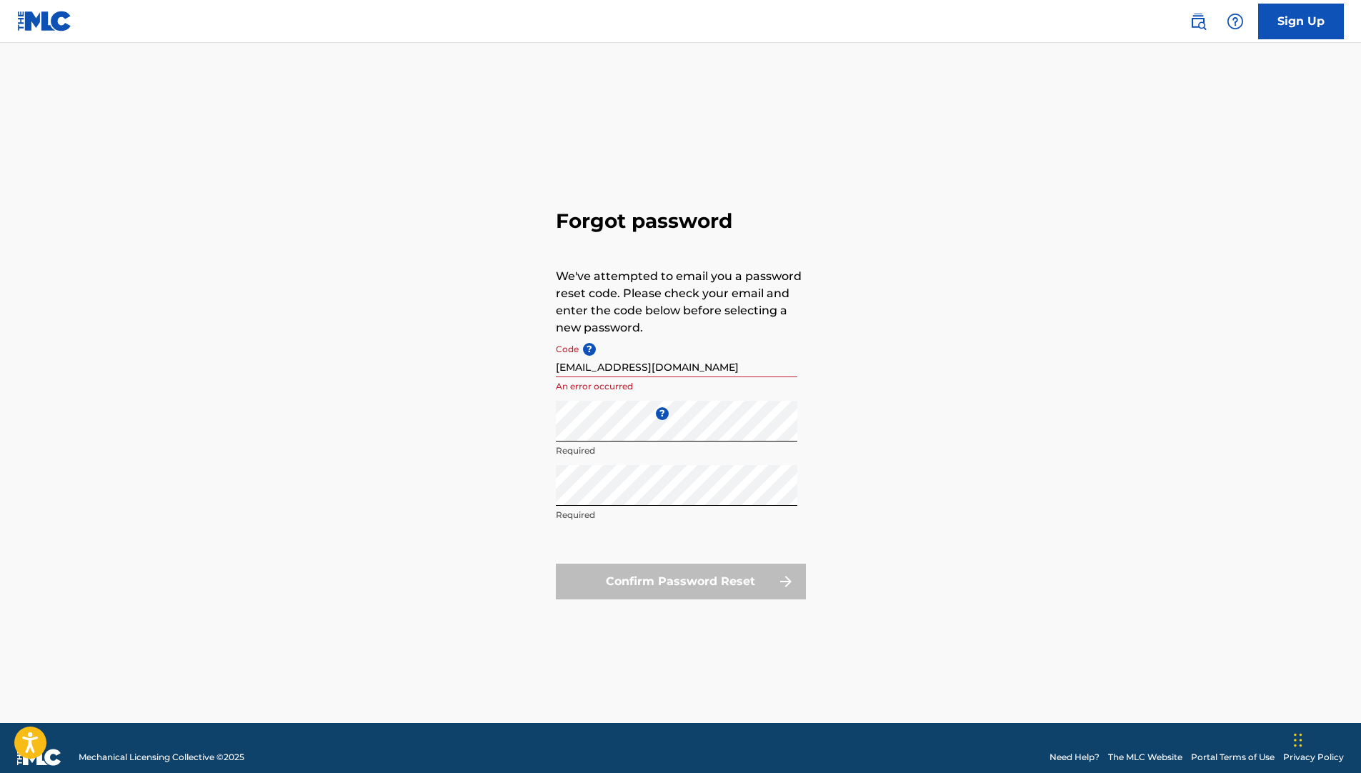
scroll to position [19, 0]
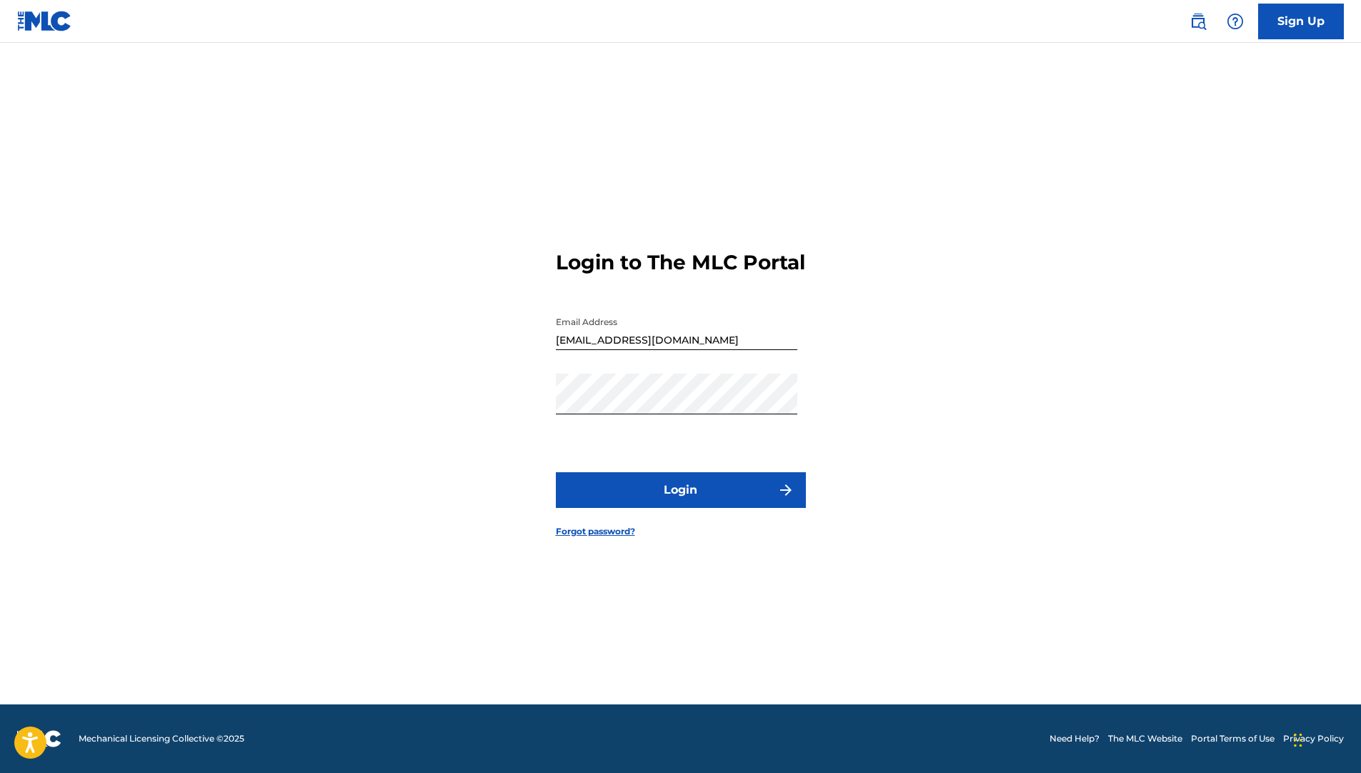
click at [580, 415] on div "Password" at bounding box center [676, 406] width 241 height 64
drag, startPoint x: 625, startPoint y: 428, endPoint x: 445, endPoint y: 404, distance: 181.6
click at [445, 404] on div "Login to The MLC Portal Email Address [EMAIL_ADDRESS][DOMAIN_NAME] Password Log…" at bounding box center [681, 382] width 1000 height 644
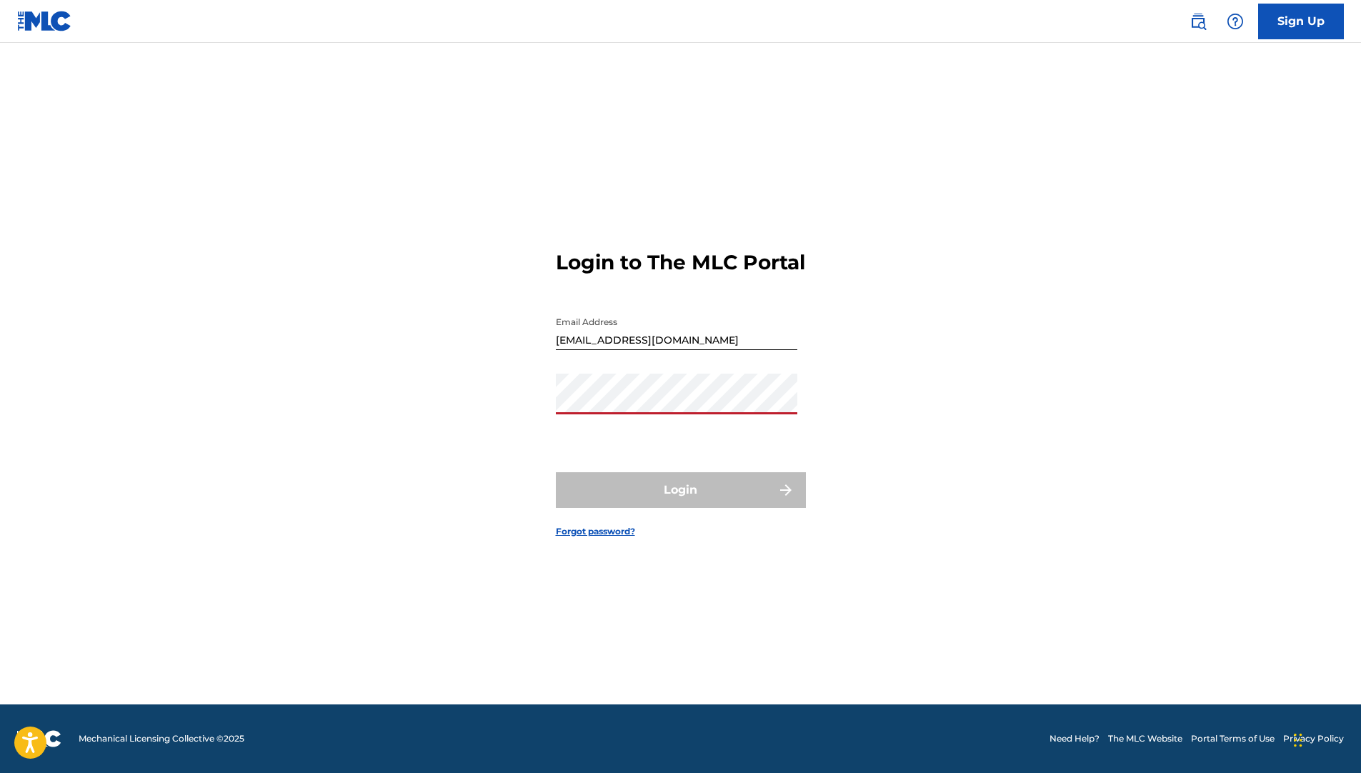
drag, startPoint x: 1020, startPoint y: 389, endPoint x: 990, endPoint y: 382, distance: 30.8
click at [1016, 389] on div "Login to The MLC Portal Email Address [EMAIL_ADDRESS][DOMAIN_NAME] Password Log…" at bounding box center [681, 382] width 1000 height 644
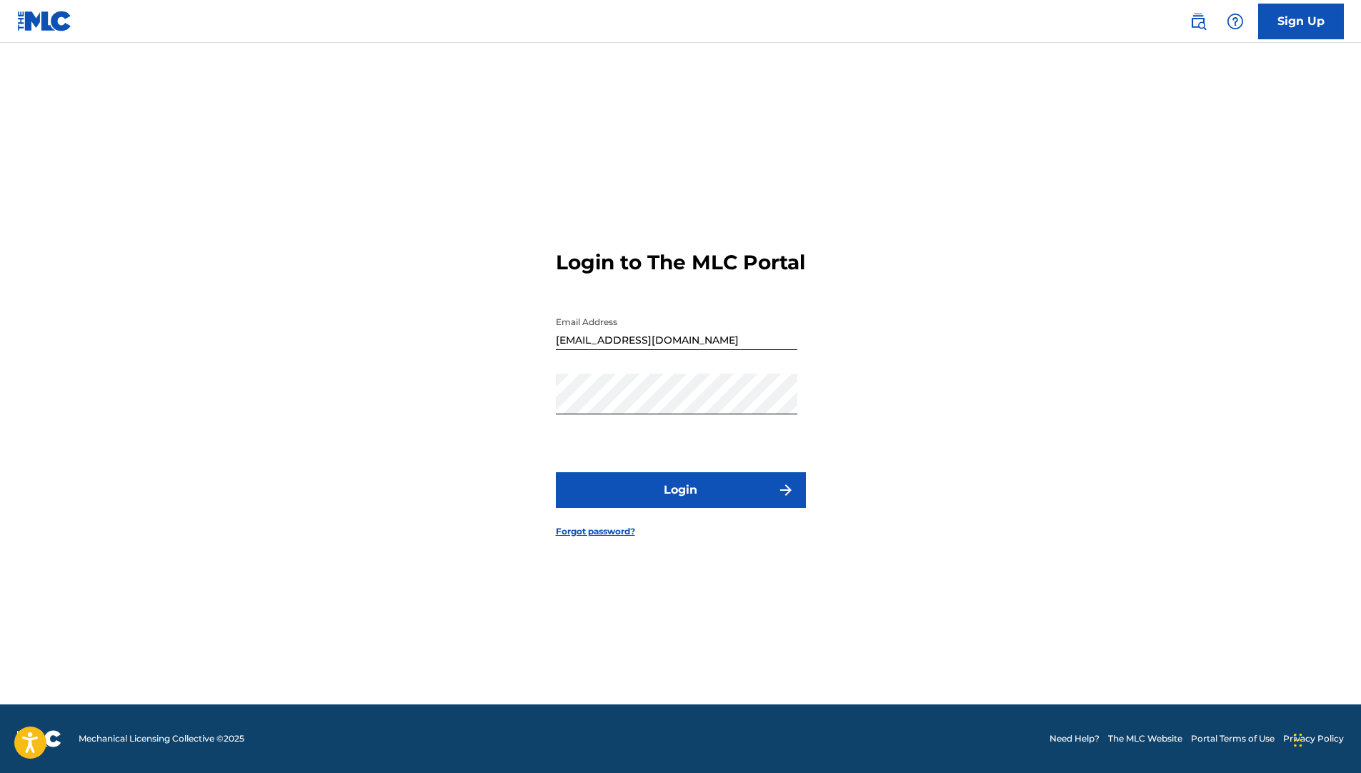
click at [481, 462] on div "Login to The MLC Portal Email Address [EMAIL_ADDRESS][DOMAIN_NAME] Password Log…" at bounding box center [681, 382] width 1000 height 644
click at [587, 502] on button "Login" at bounding box center [681, 490] width 250 height 36
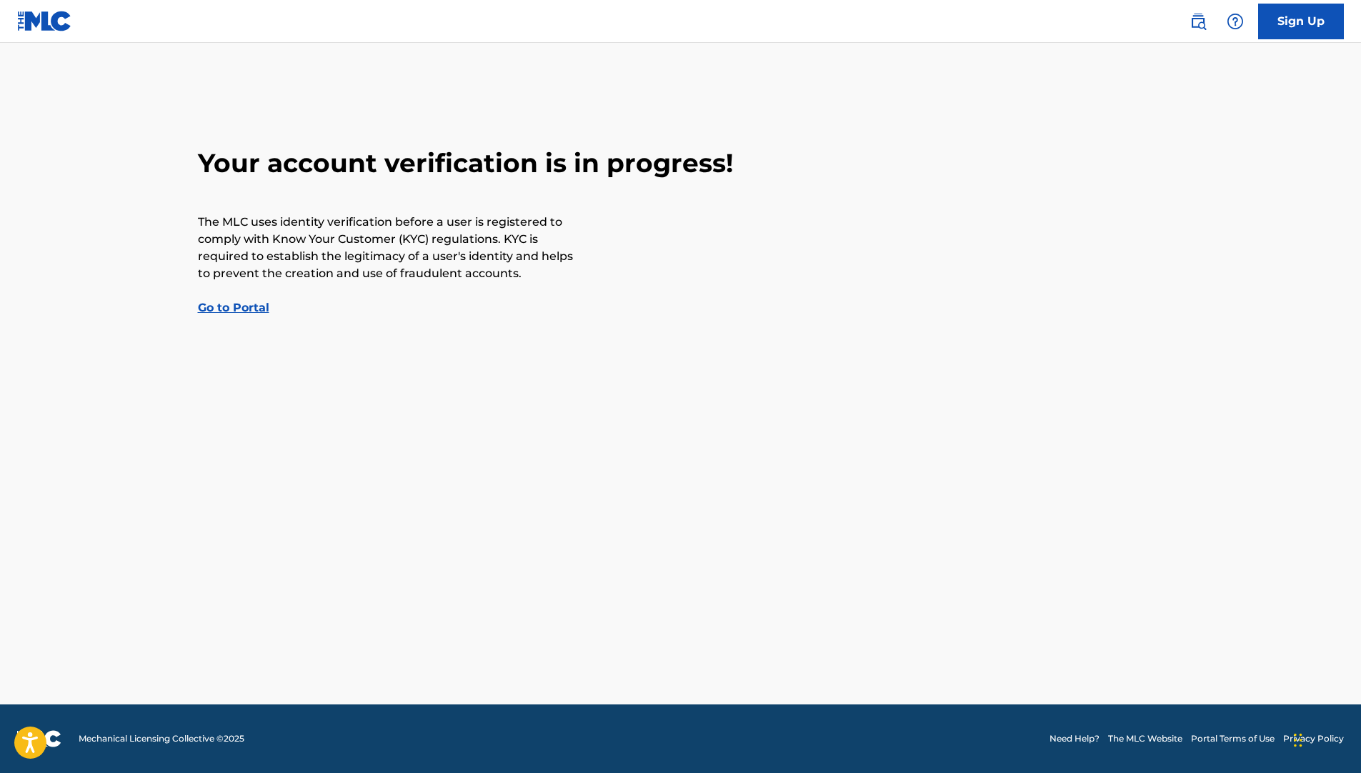
click at [1290, 17] on link "Sign Up" at bounding box center [1301, 22] width 86 height 36
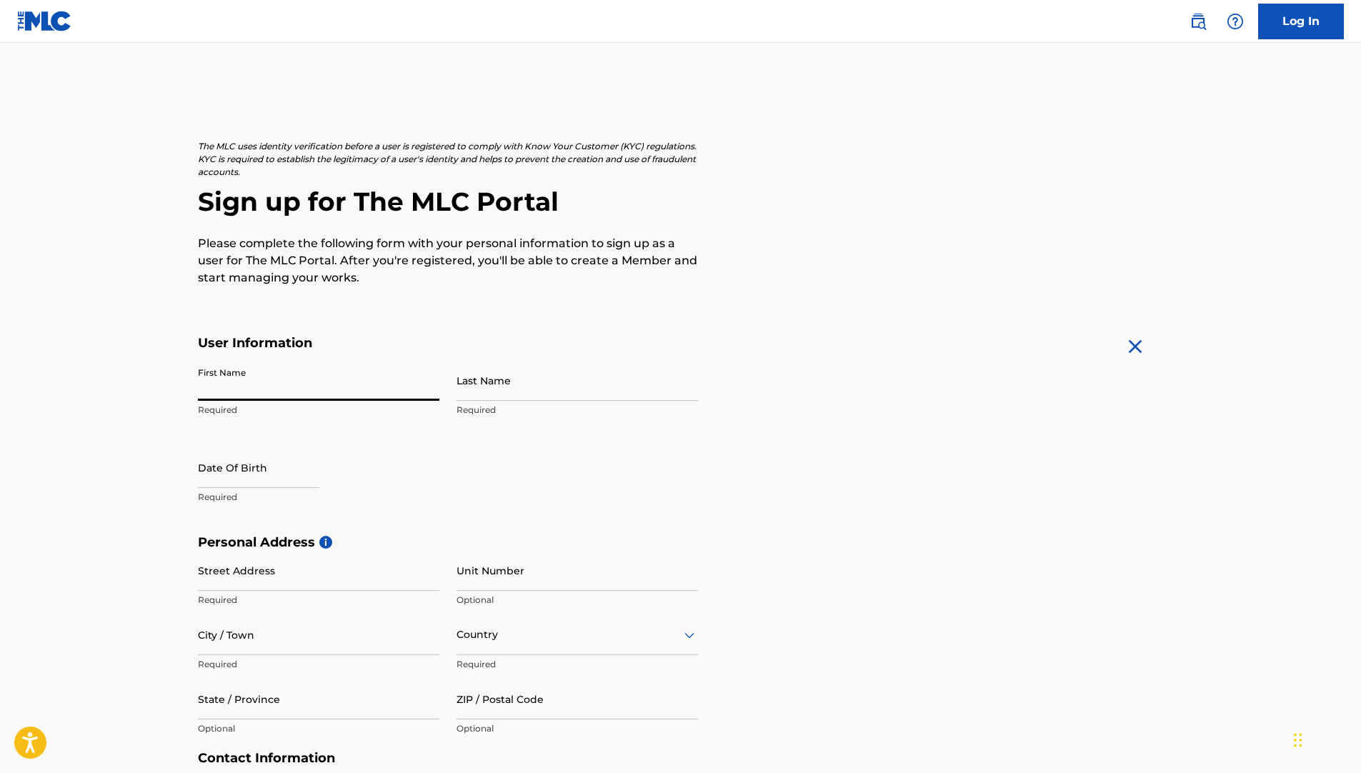
click at [249, 382] on input "First Name" at bounding box center [318, 380] width 241 height 41
type input "[PERSON_NAME]"
type input "LARYEA"
type input "[DATE]"
type input "1600"
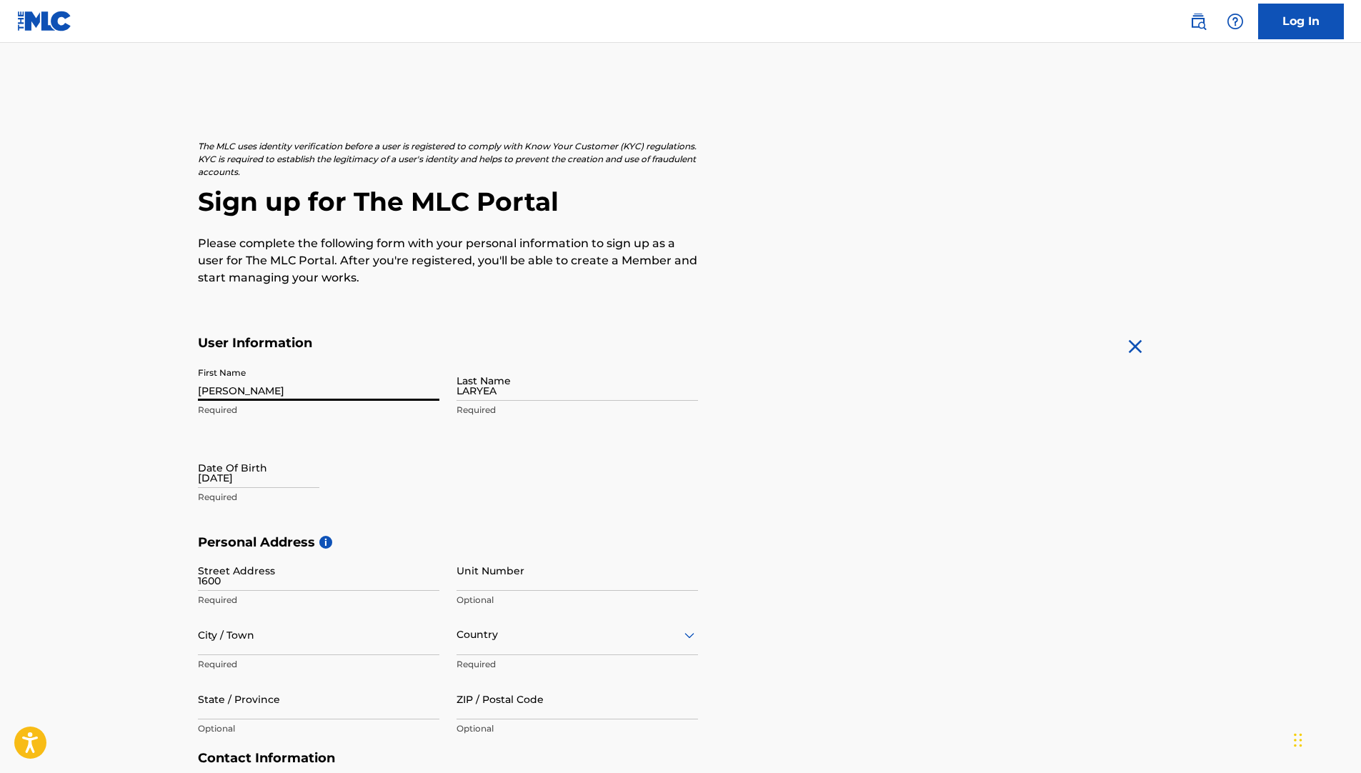
type input "ACCRA"
type input "[GEOGRAPHIC_DATA]"
type input "[EMAIL_ADDRESS][DOMAIN_NAME]"
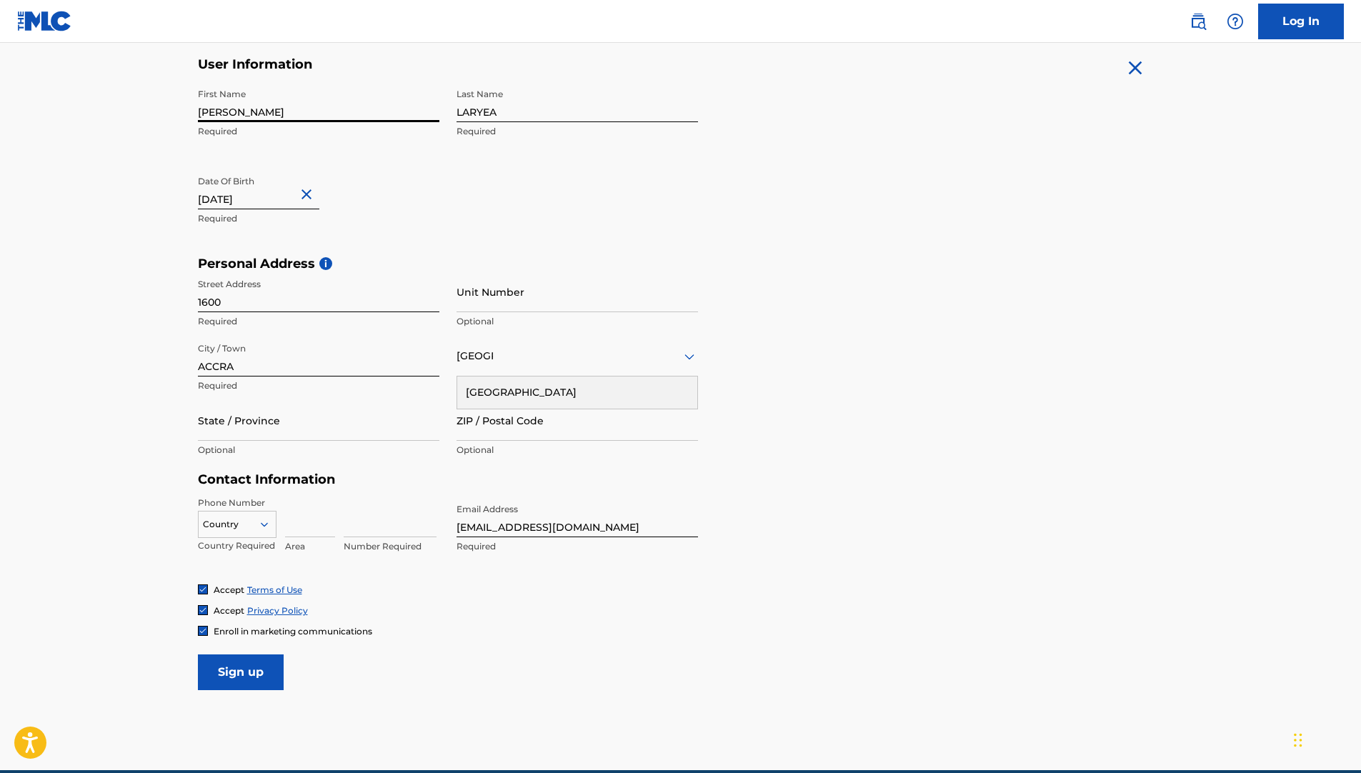
scroll to position [286, 0]
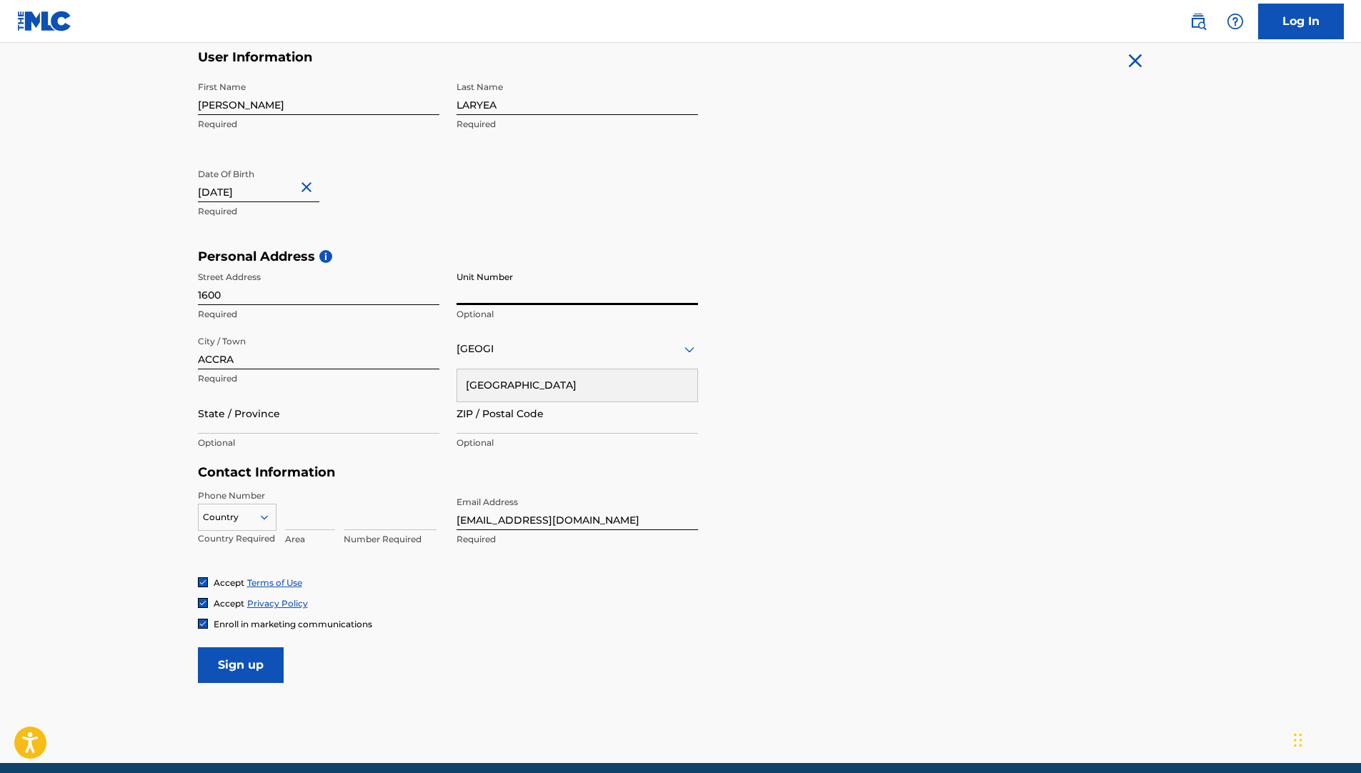
click at [506, 299] on input "Unit Number" at bounding box center [577, 284] width 241 height 41
click at [505, 299] on input "Unit Number" at bounding box center [577, 284] width 241 height 41
click at [244, 511] on div at bounding box center [237, 517] width 77 height 16
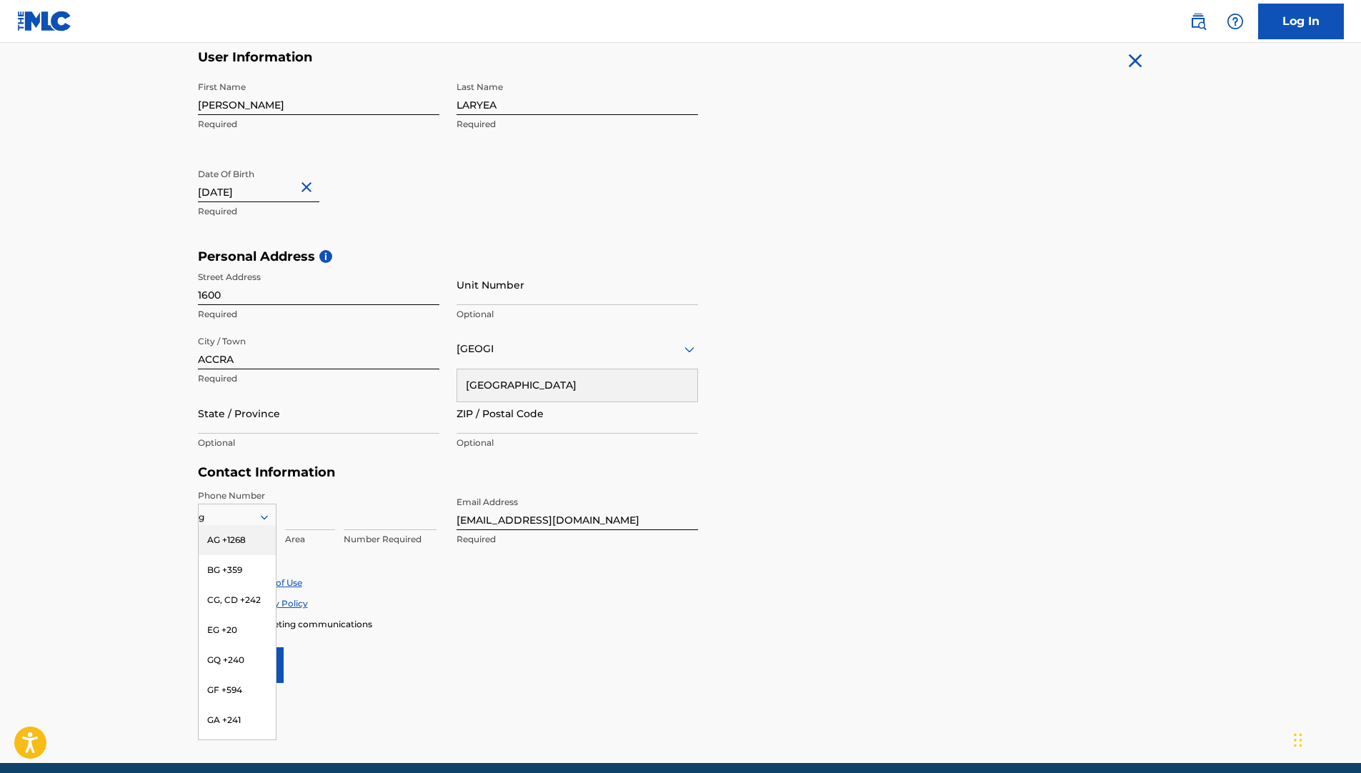
type input "gh"
click at [249, 542] on div "GH +233" at bounding box center [237, 540] width 77 height 30
click at [407, 515] on input at bounding box center [390, 509] width 93 height 41
click at [512, 517] on input "[EMAIL_ADDRESS][DOMAIN_NAME]" at bounding box center [577, 509] width 241 height 41
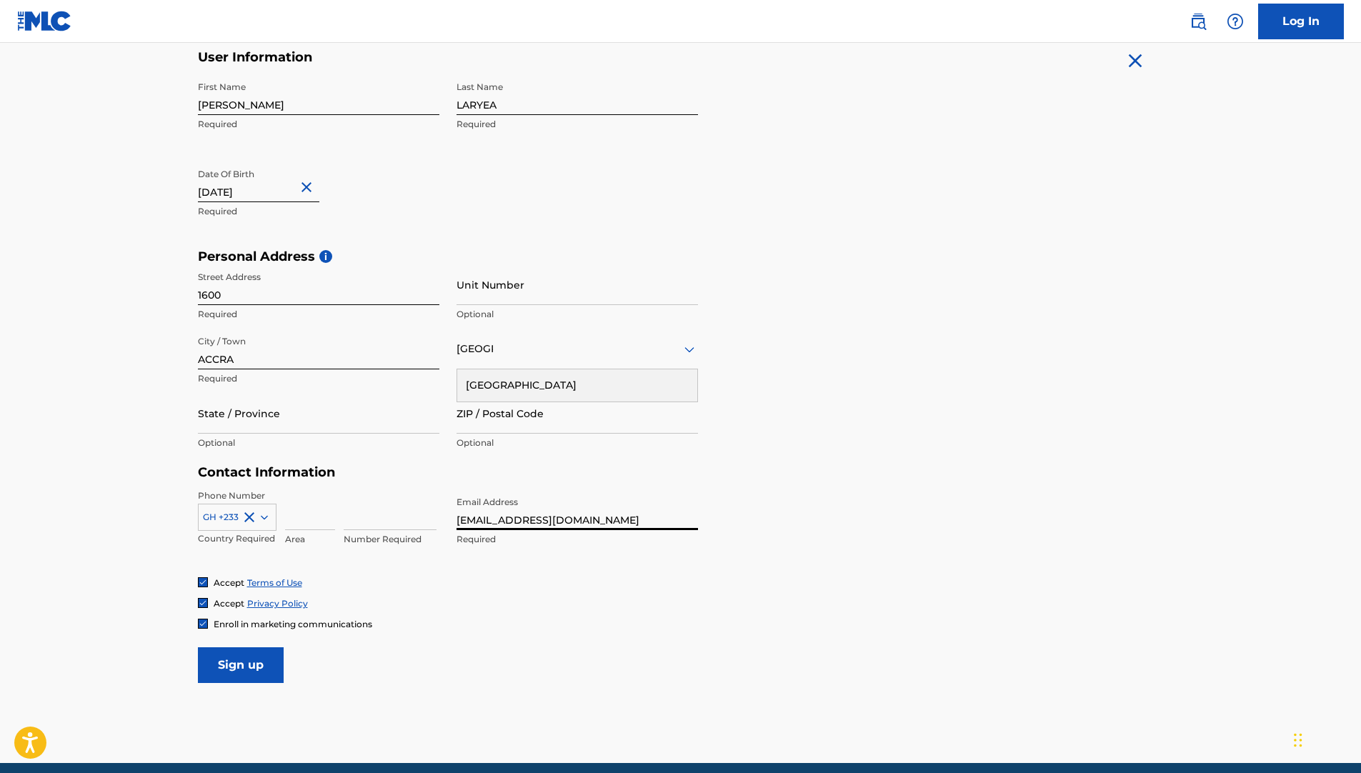
drag, startPoint x: 645, startPoint y: 514, endPoint x: 409, endPoint y: 519, distance: 236.5
click at [409, 519] on div "Phone Number GH +233 Country Required Area Number Required Email Address [EMAIL…" at bounding box center [448, 532] width 500 height 87
type input "[EMAIL_ADDRESS][DOMAIN_NAME]"
click at [376, 522] on input at bounding box center [390, 509] width 93 height 41
type input "1999218"
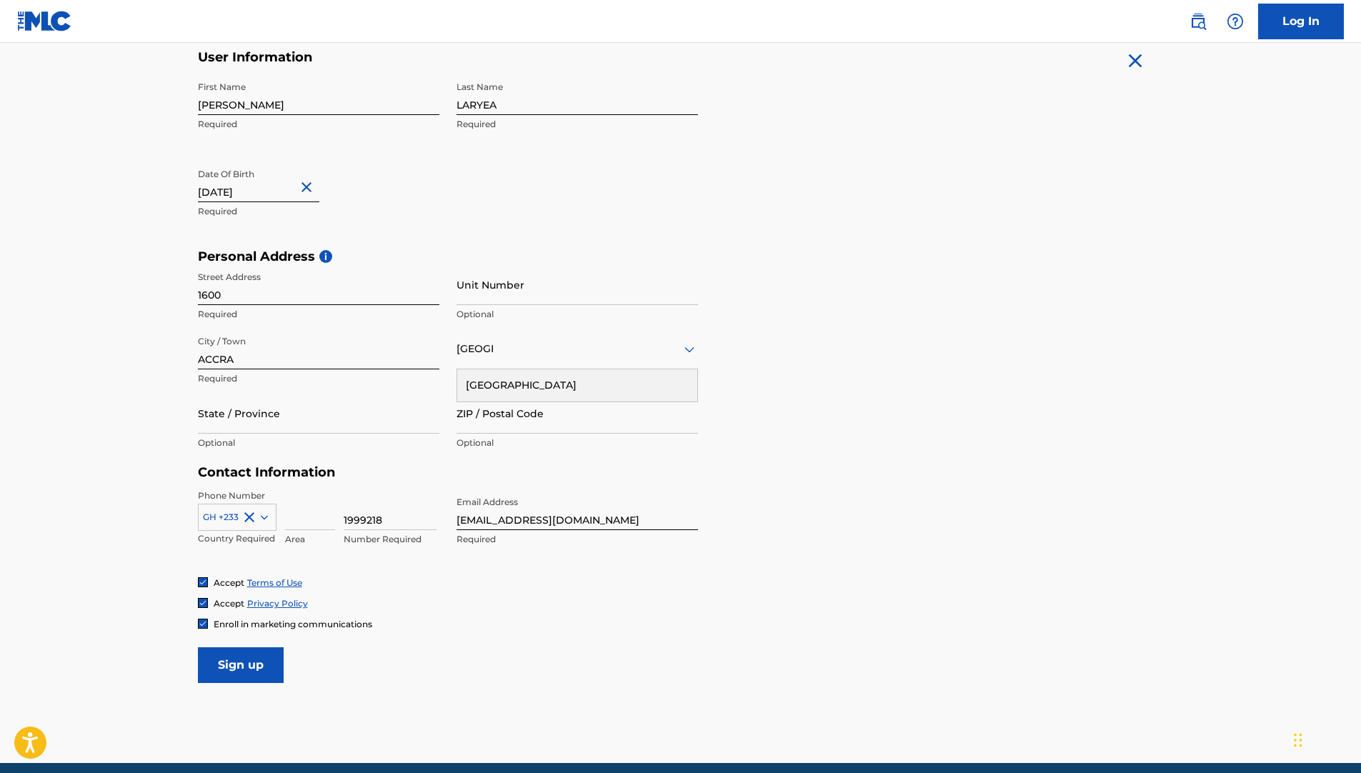
type input "233"
type input "56"
click at [456, 646] on form "User Information First Name [PERSON_NAME] Required Last Name [PERSON_NAME] Requ…" at bounding box center [681, 366] width 966 height 634
click at [233, 537] on div "GH +233" at bounding box center [237, 540] width 77 height 30
click at [251, 662] on input "Sign up" at bounding box center [241, 665] width 86 height 36
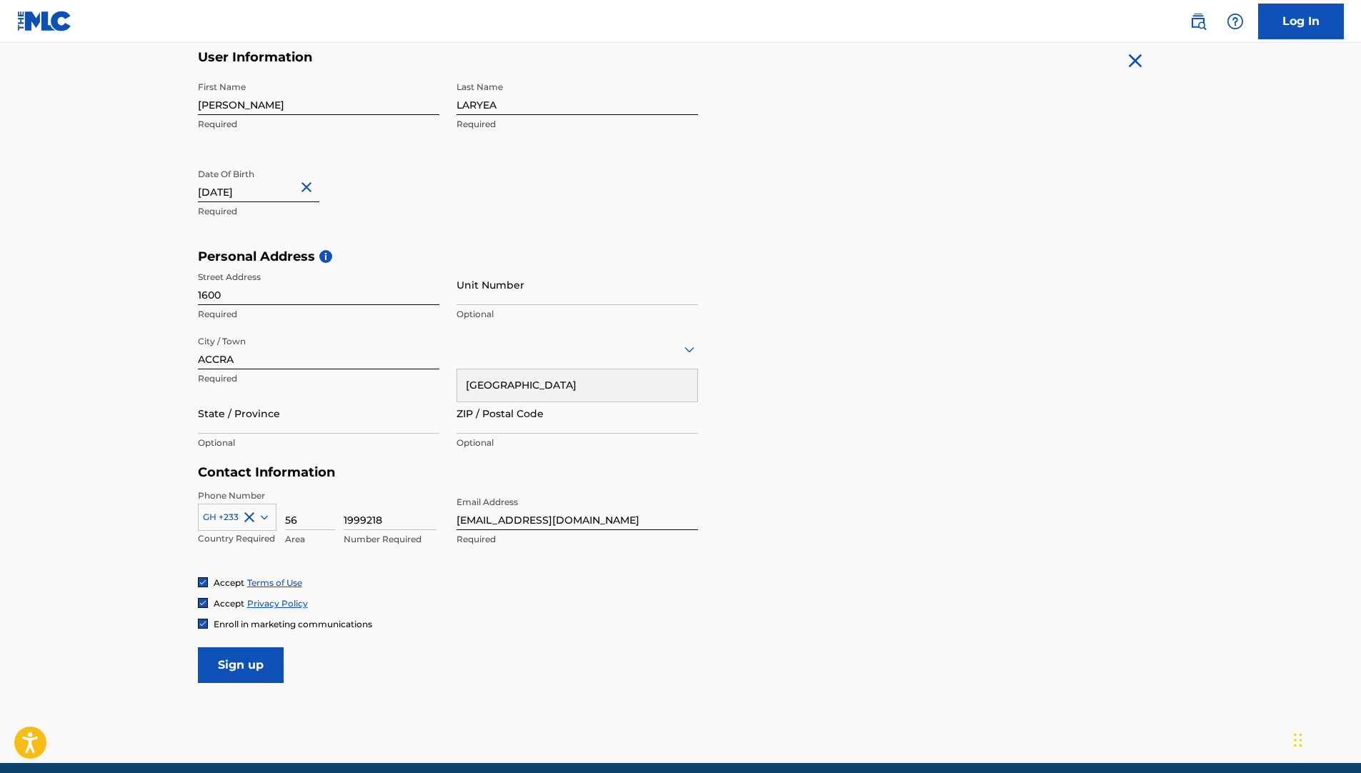
click at [220, 662] on input "Sign up" at bounding box center [241, 665] width 86 height 36
click at [464, 362] on div "Country" at bounding box center [577, 349] width 241 height 41
type input "gh"
click at [495, 419] on div "[GEOGRAPHIC_DATA]" at bounding box center [577, 418] width 240 height 32
click at [245, 665] on input "Sign up" at bounding box center [241, 665] width 86 height 36
